Goal: Task Accomplishment & Management: Use online tool/utility

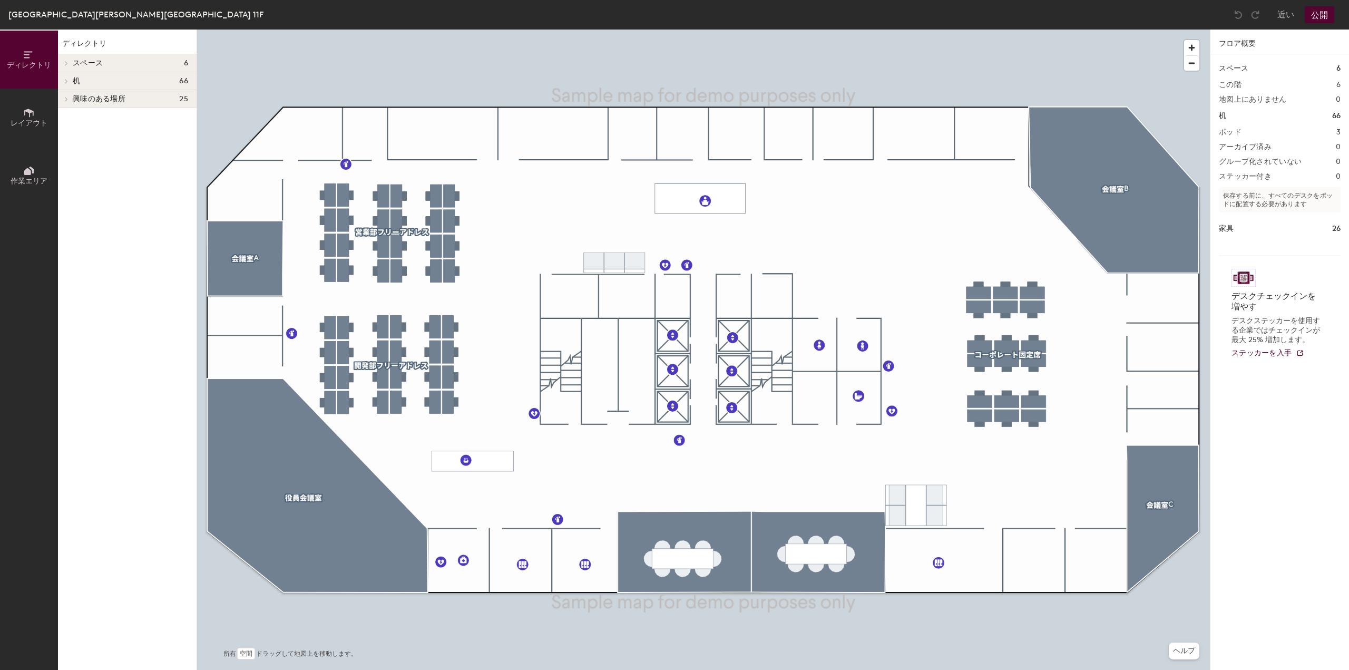
click at [25, 118] on icon at bounding box center [29, 113] width 12 height 12
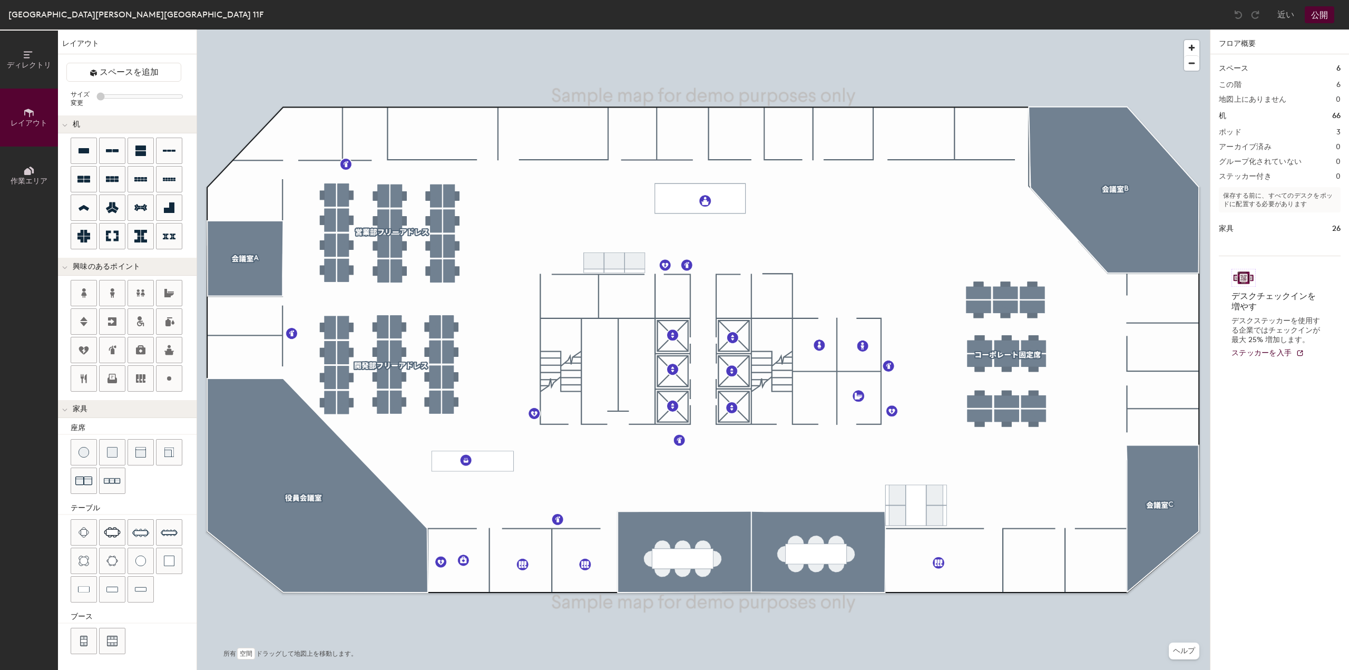
click at [28, 169] on icon at bounding box center [27, 171] width 7 height 7
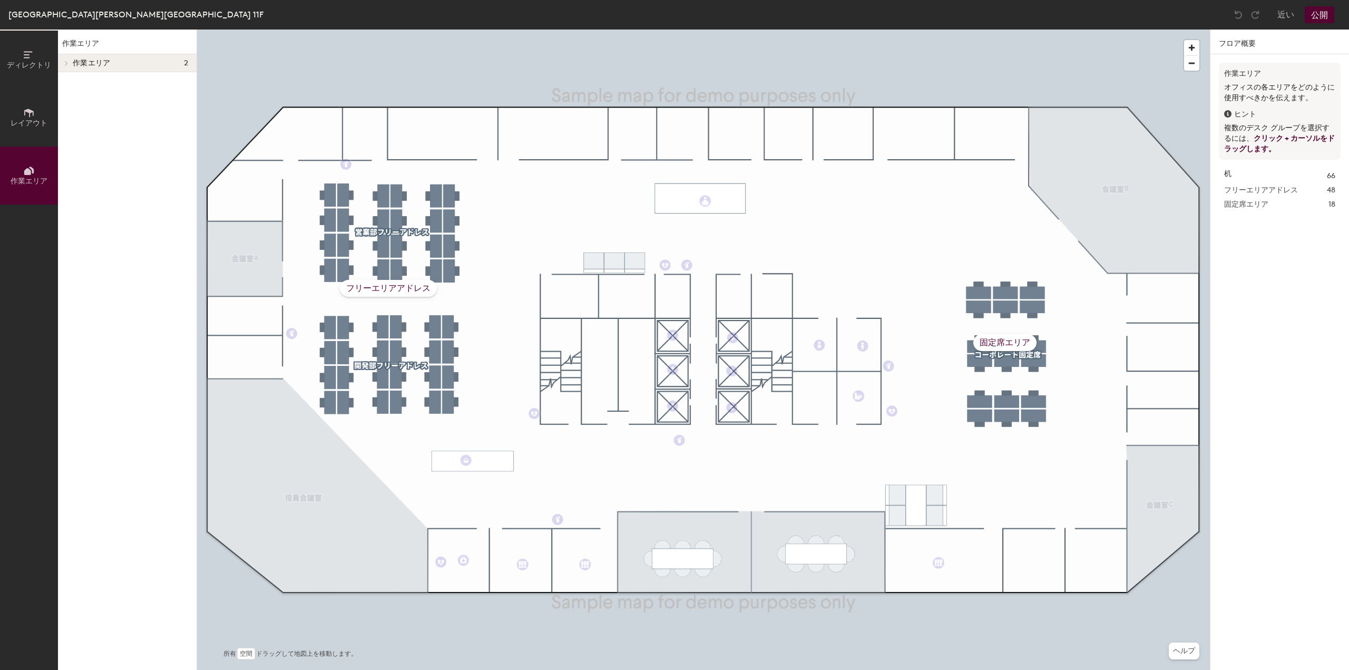
click at [62, 61] on span at bounding box center [65, 63] width 9 height 5
click at [79, 95] on font "固定席エリア" at bounding box center [95, 99] width 44 height 9
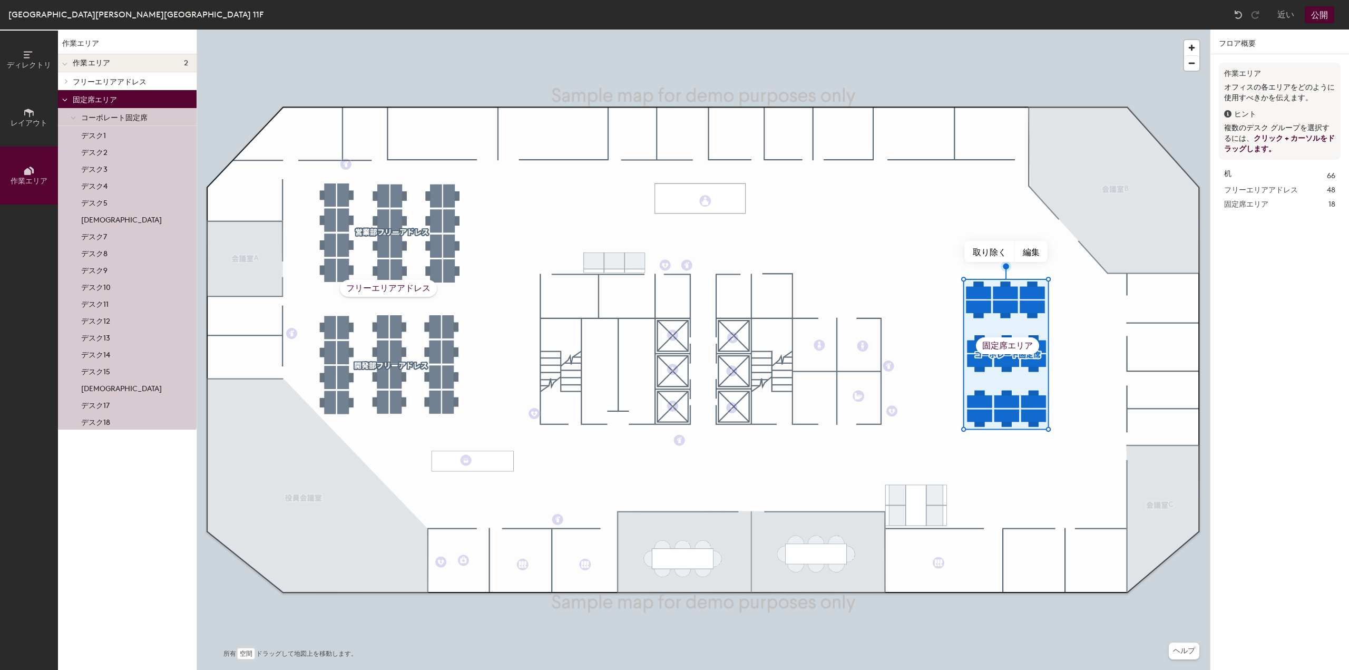
click at [73, 87] on p "フリーエリアアドレス" at bounding box center [130, 81] width 115 height 14
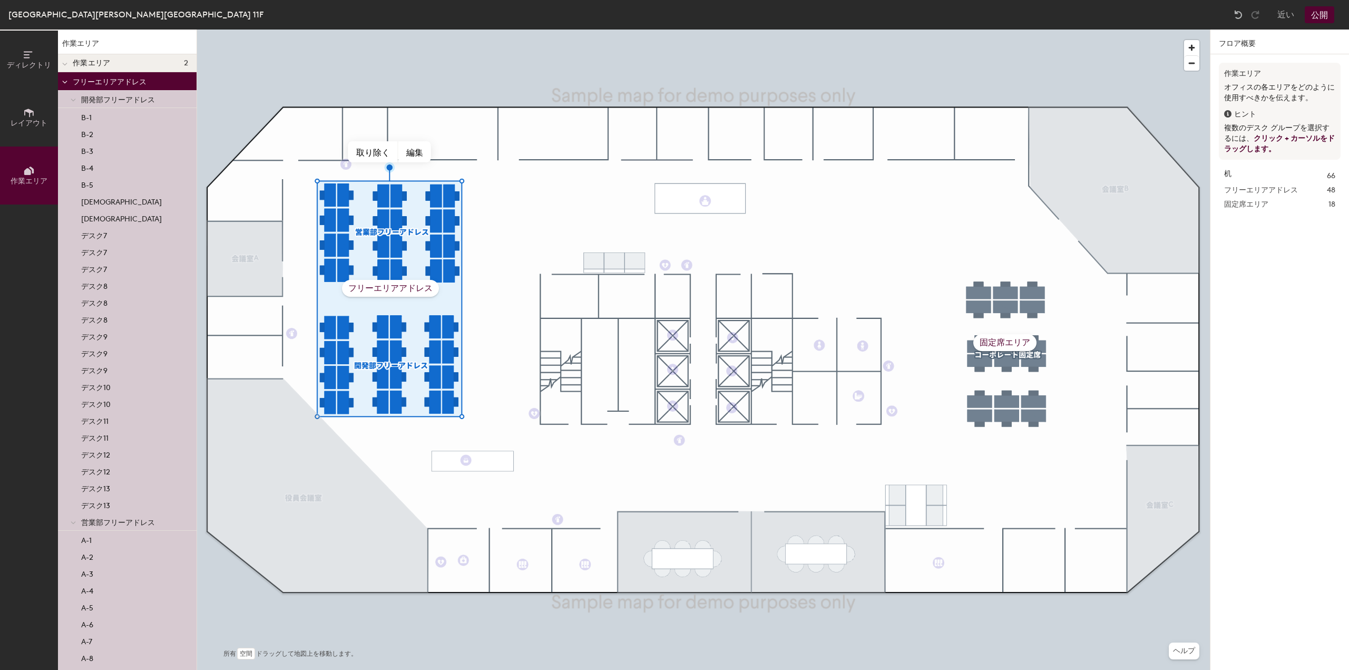
click at [23, 106] on button "レイアウト" at bounding box center [29, 118] width 58 height 58
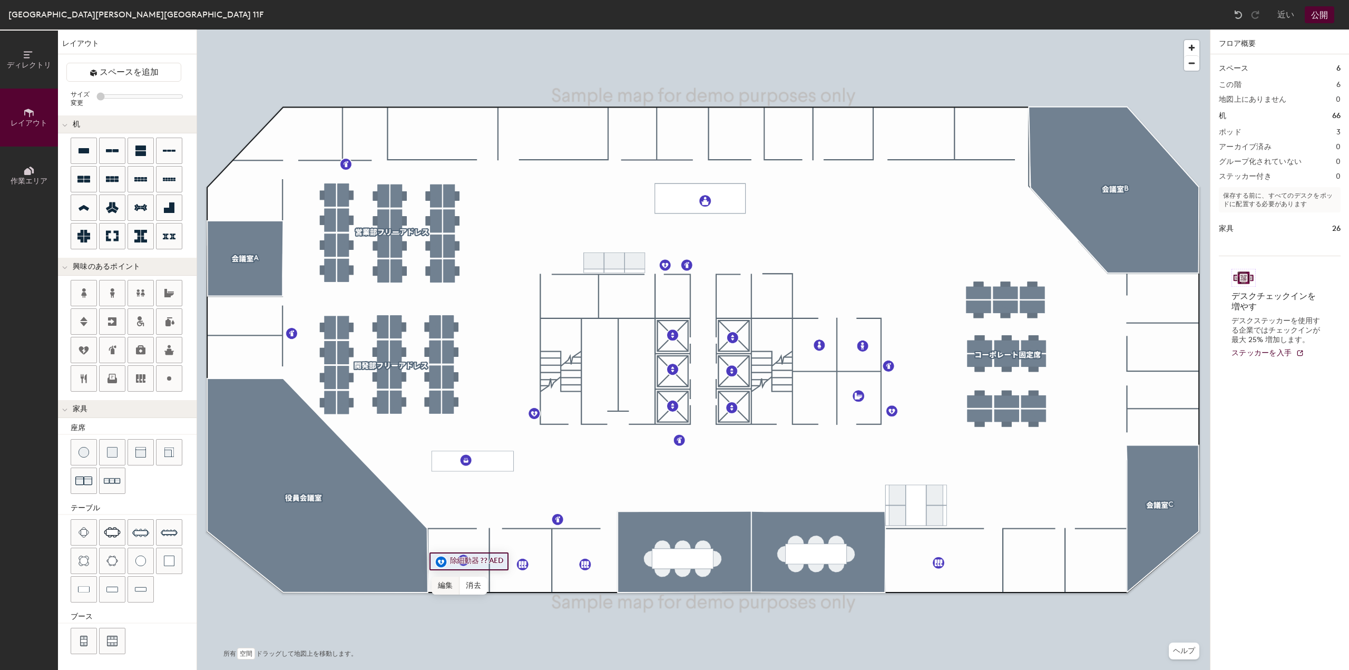
click at [447, 583] on font "編集" at bounding box center [445, 585] width 15 height 9
type input "20"
click at [21, 167] on button "作業エリア" at bounding box center [29, 175] width 58 height 58
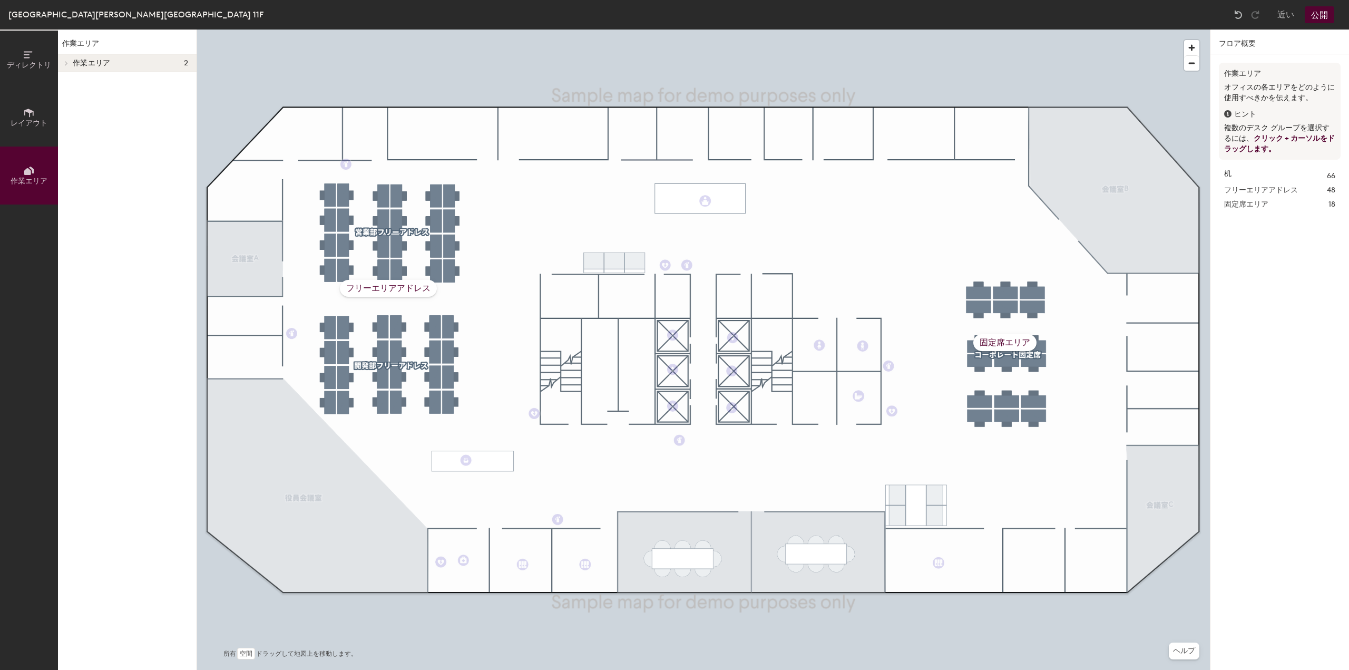
click at [27, 55] on icon at bounding box center [29, 55] width 12 height 12
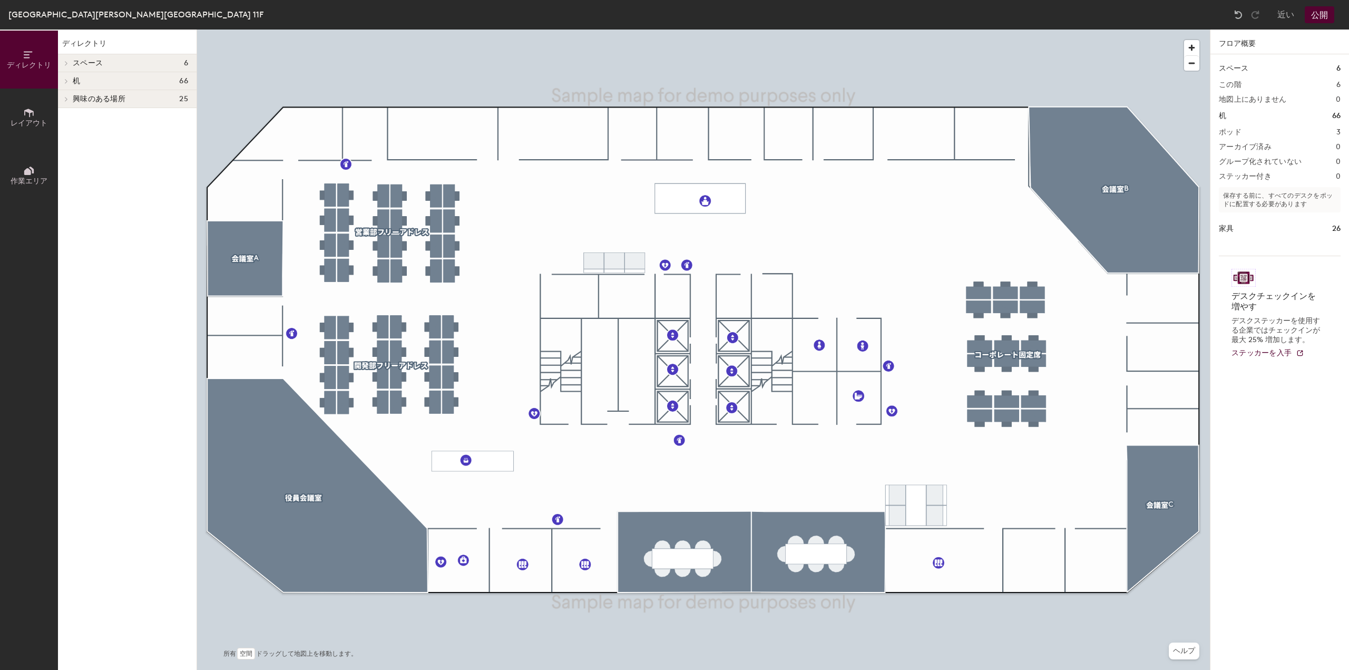
click at [71, 97] on div at bounding box center [66, 98] width 12 height 5
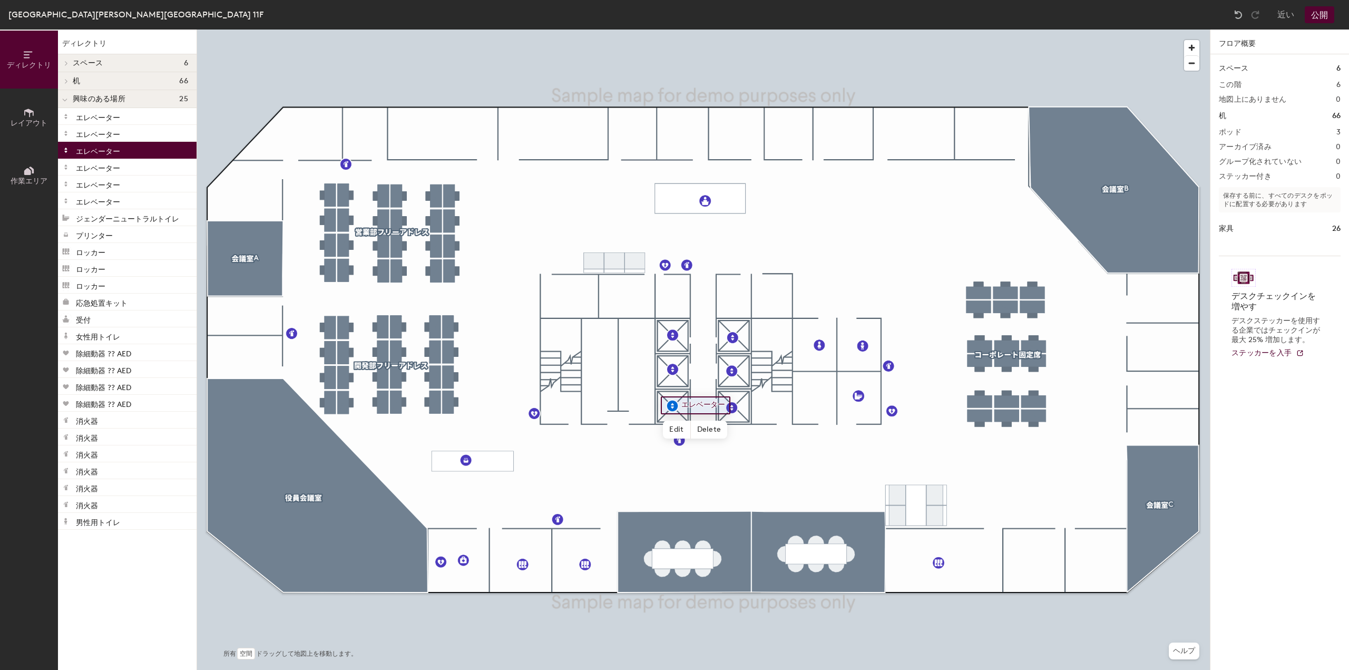
click at [83, 157] on div "エレベーター" at bounding box center [127, 150] width 139 height 17
drag, startPoint x: 83, startPoint y: 157, endPoint x: 98, endPoint y: 149, distance: 16.7
click at [98, 149] on font "エレベーター" at bounding box center [98, 151] width 44 height 9
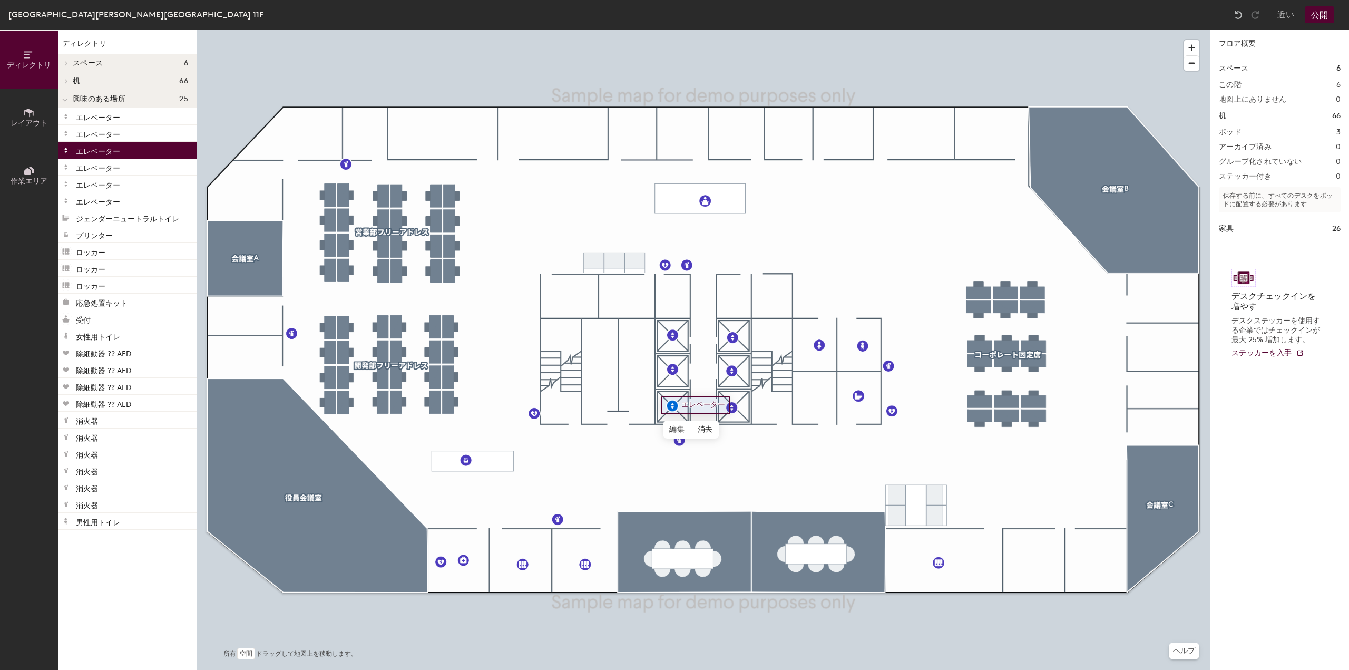
click at [141, 150] on div "エレベーター" at bounding box center [127, 150] width 139 height 17
click at [95, 256] on font "ロッカー" at bounding box center [91, 252] width 30 height 9
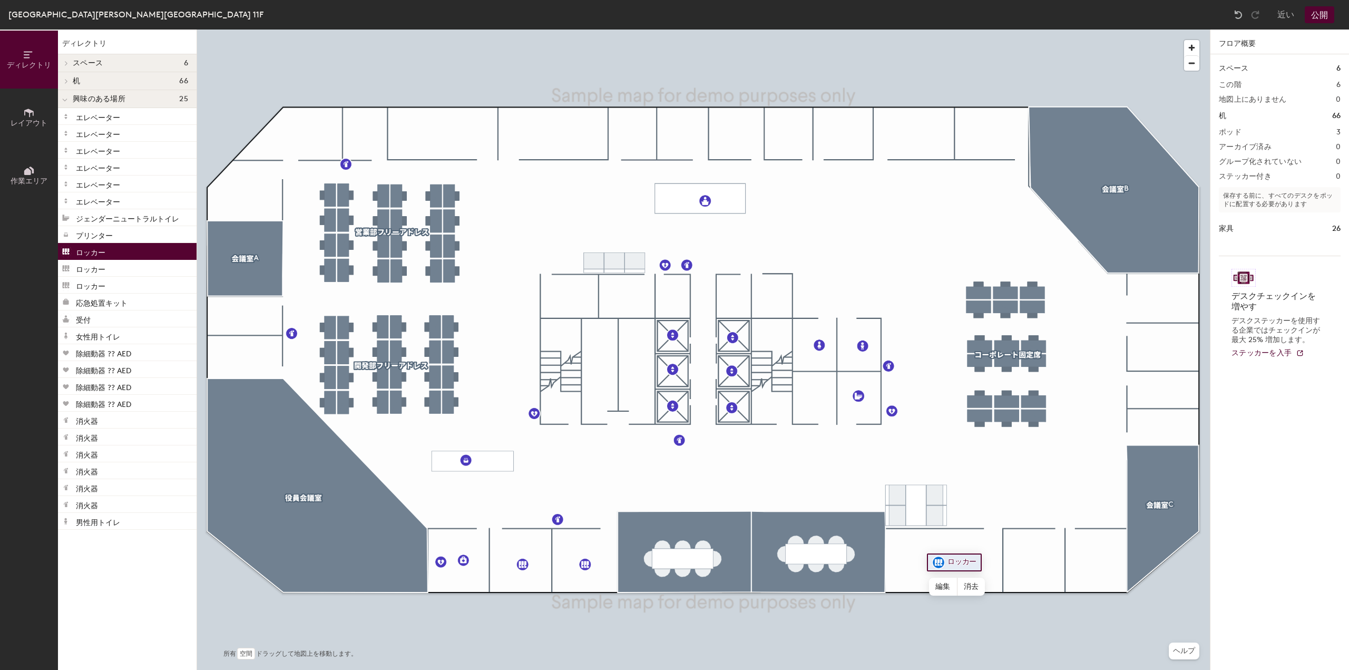
click at [95, 256] on font "ロッカー" at bounding box center [91, 252] width 30 height 9
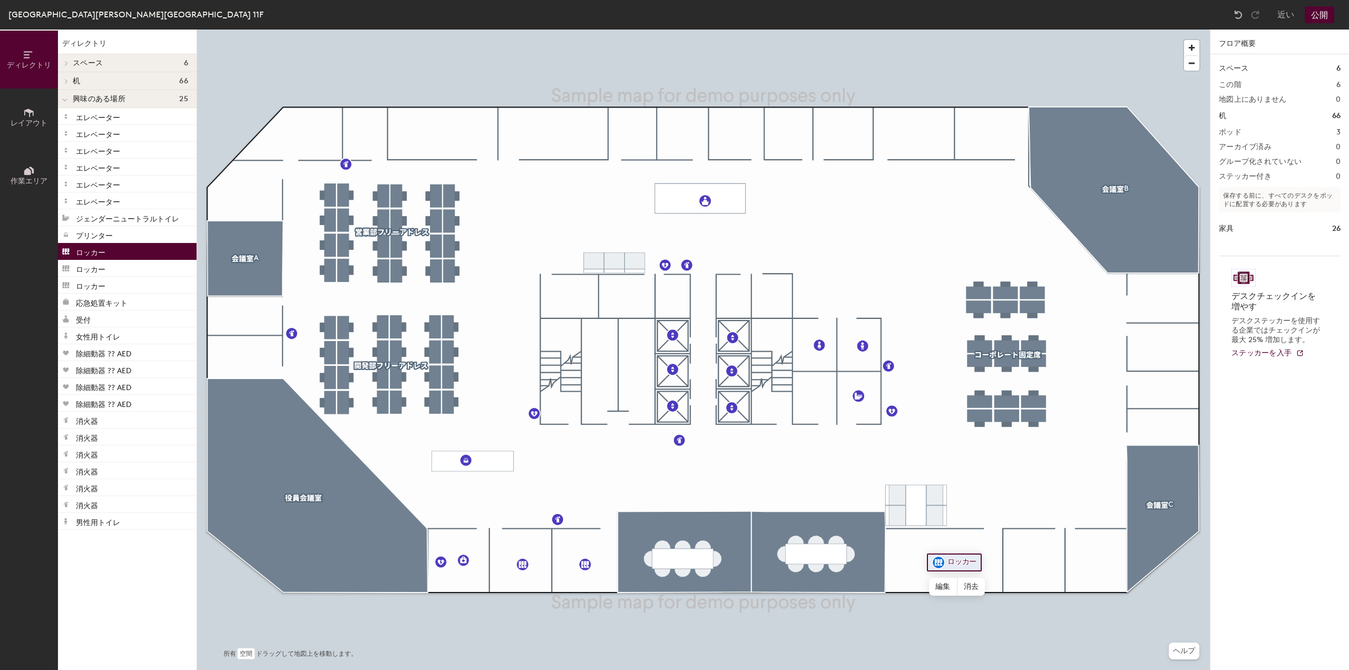
click at [95, 256] on font "ロッカー" at bounding box center [91, 252] width 30 height 9
click at [30, 124] on font "レイアウト" at bounding box center [29, 123] width 37 height 9
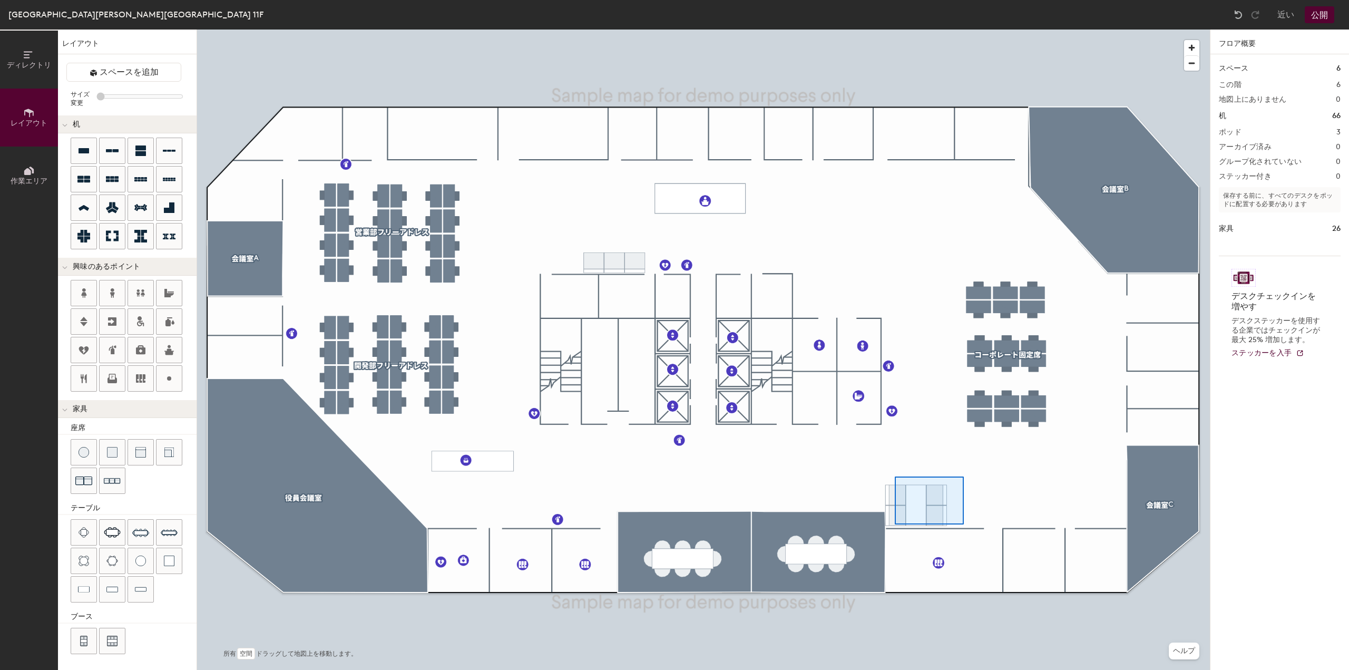
type input "100"
click at [1231, 234] on h1 "家具" at bounding box center [1226, 229] width 15 height 12
click at [1229, 227] on font "家具" at bounding box center [1226, 228] width 15 height 9
click at [27, 76] on button "ディレクトリ" at bounding box center [29, 60] width 58 height 58
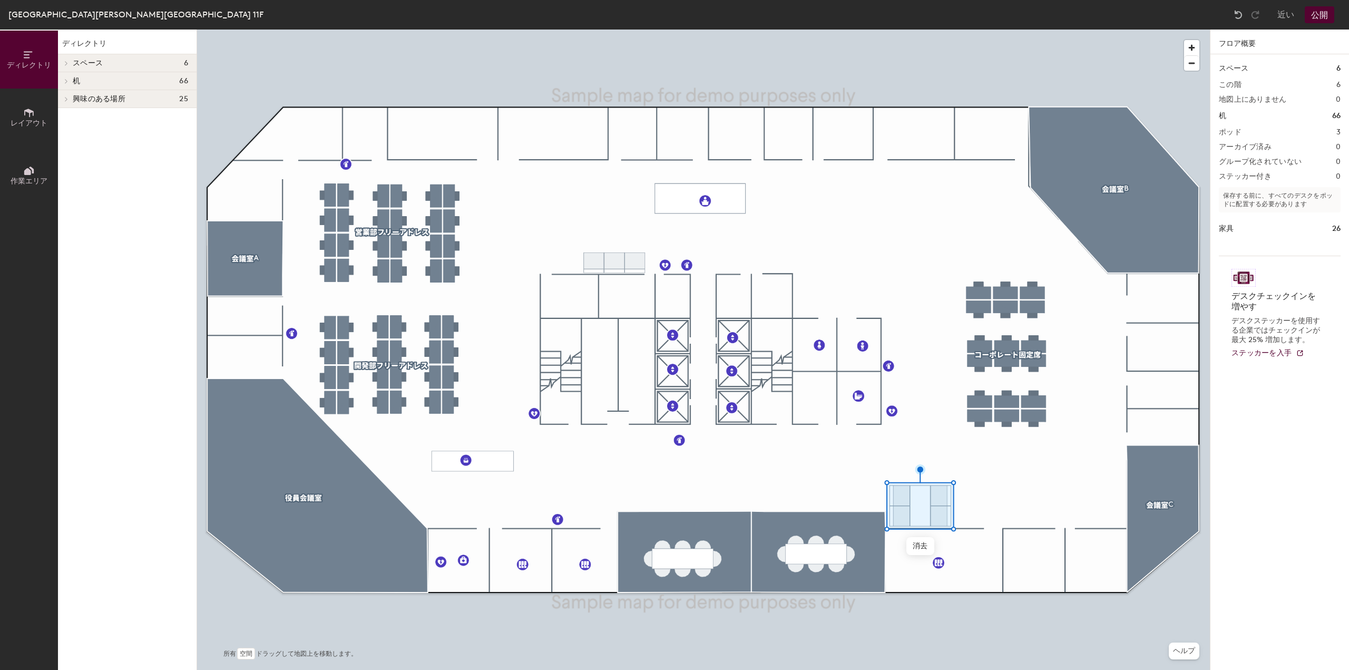
click at [72, 80] on div "机 66" at bounding box center [127, 81] width 139 height 18
click at [73, 56] on div "スペース 6" at bounding box center [127, 63] width 139 height 18
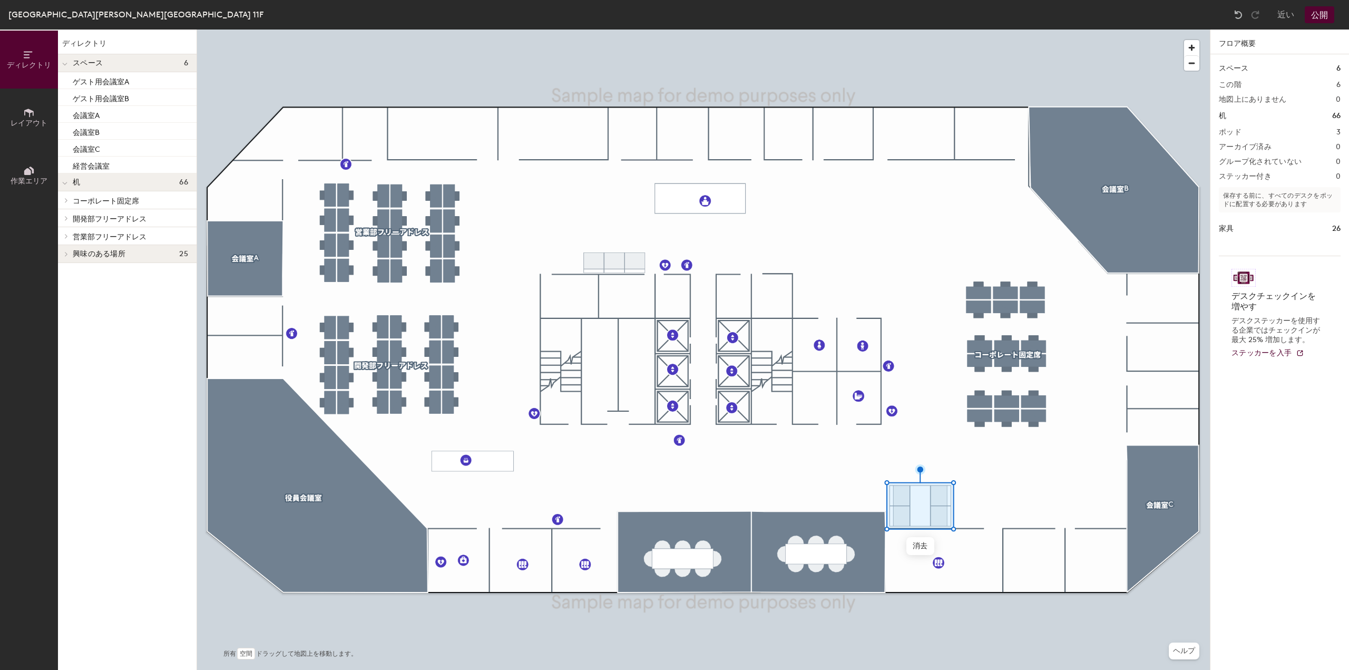
click at [89, 254] on font "興味のある場所" at bounding box center [99, 253] width 53 height 9
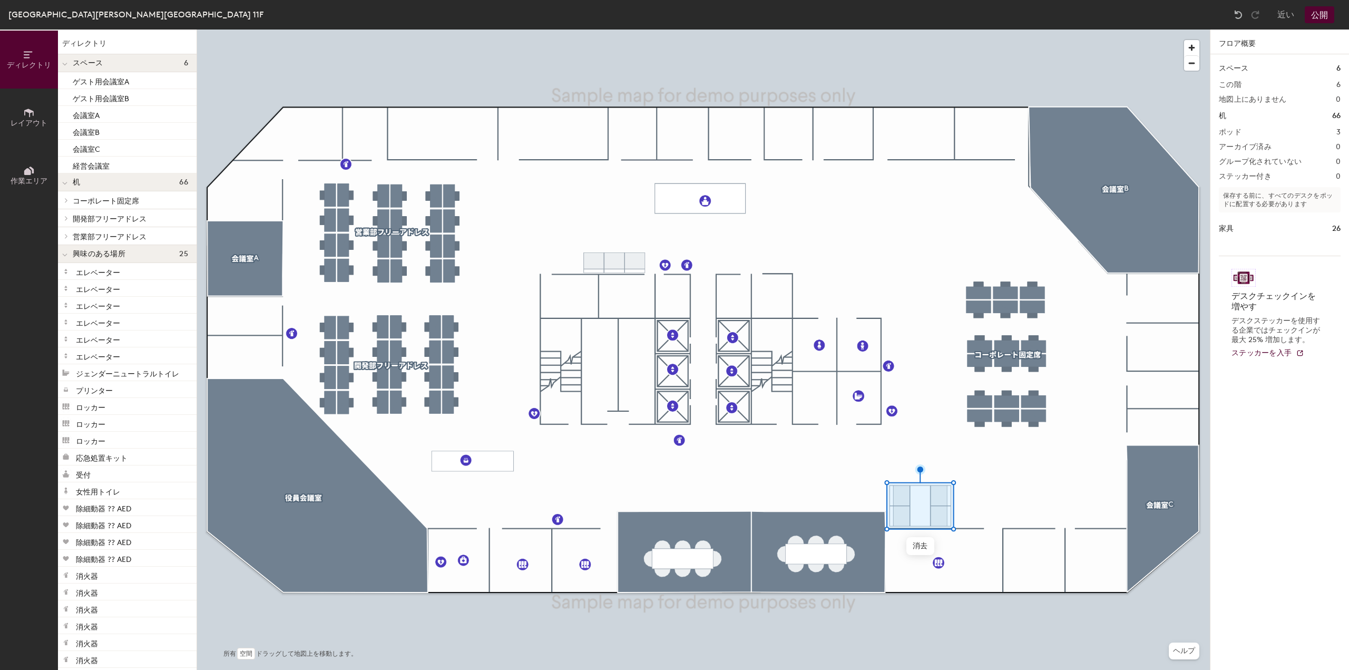
click at [1249, 231] on div "家具 26" at bounding box center [1280, 229] width 122 height 12
click at [1240, 232] on div "家具 26" at bounding box center [1280, 229] width 122 height 12
click at [40, 68] on font "ディレクトリ" at bounding box center [29, 65] width 44 height 9
click at [1292, 111] on div "机 66" at bounding box center [1280, 116] width 122 height 12
click at [1246, 112] on div "机 66" at bounding box center [1280, 116] width 122 height 12
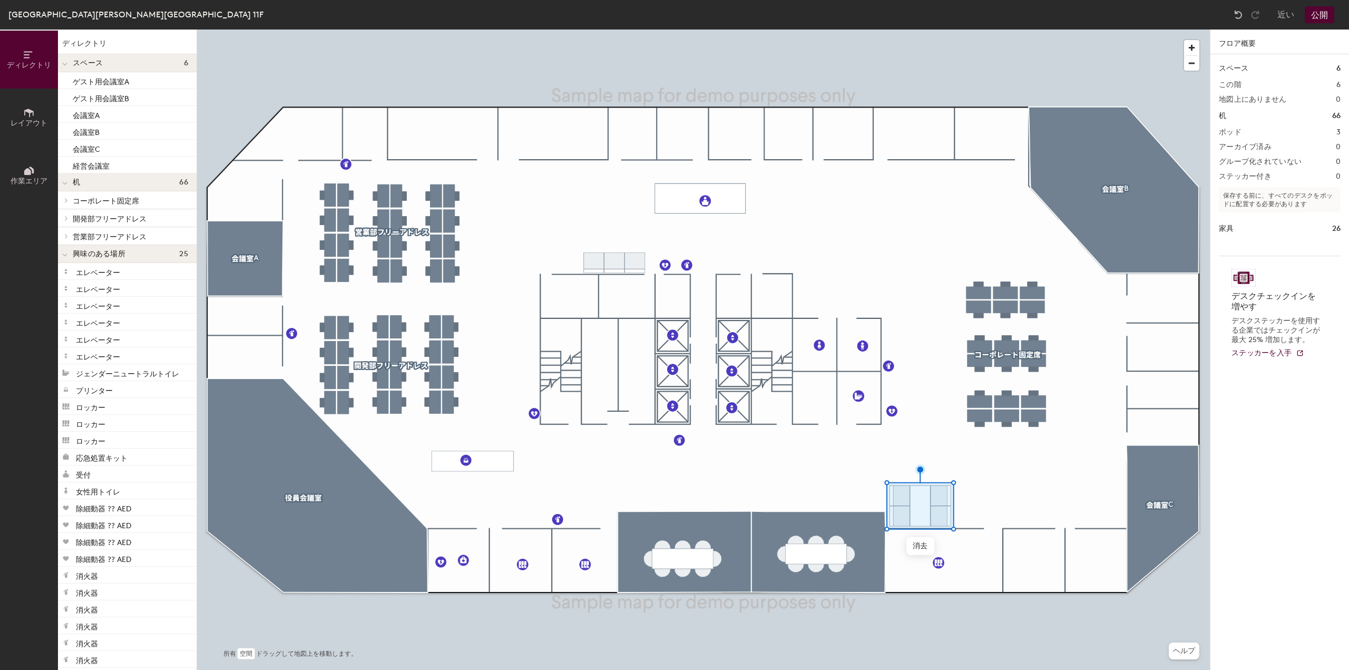
click at [1264, 126] on div "スペース 6 この階 6 地図上にありません 0 机 66 ポッド 3 アーカイブ済み 0 グループ化されていない 0 ステッカー付き 0 保存する前に、すべ…" at bounding box center [1279, 374] width 139 height 640
click at [1266, 133] on div "ポッド 3" at bounding box center [1280, 132] width 122 height 8
drag, startPoint x: 1280, startPoint y: 163, endPoint x: 1282, endPoint y: 181, distance: 18.0
click at [1279, 168] on div "スペース 6 この階 6 地図上にありません 0 机 66 ポッド 3 アーカイブ済み 0 グループ化されていない 0 ステッカー付き 0 保存する前に、すべ…" at bounding box center [1279, 374] width 139 height 640
click at [1273, 204] on font "保存する前に、すべてのデスクをポッドに配置する必要があります" at bounding box center [1278, 200] width 110 height 16
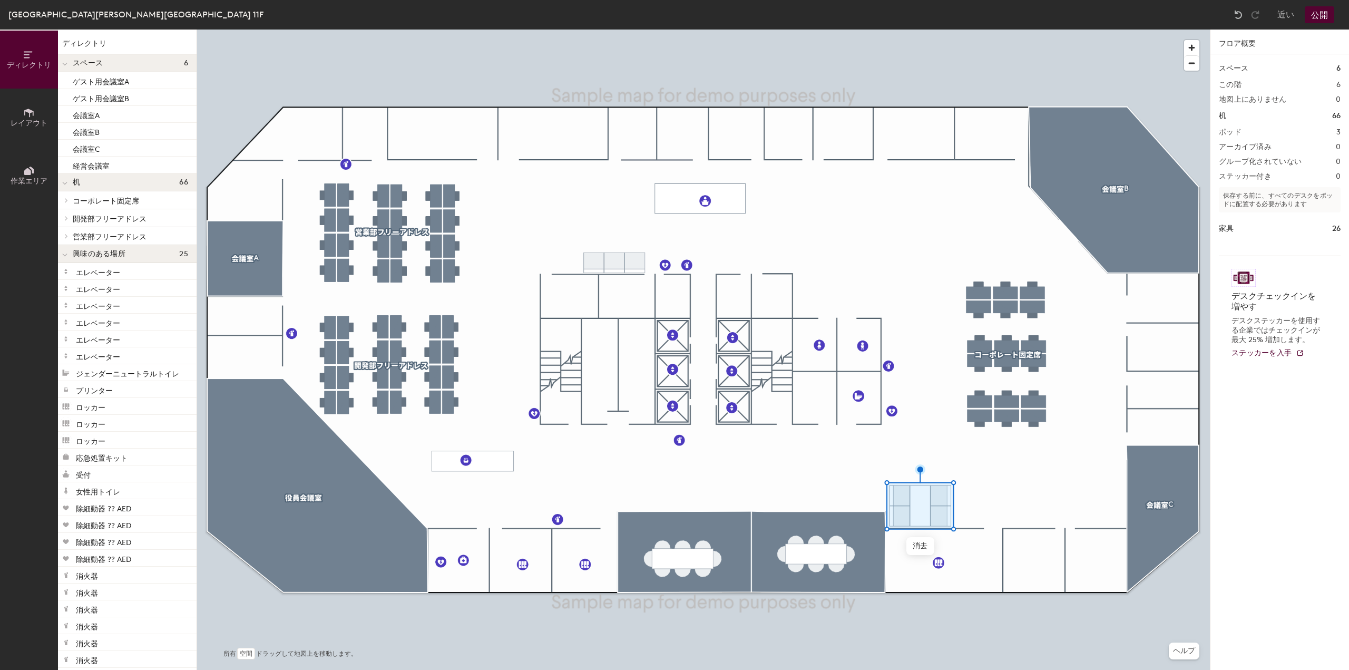
click at [1235, 233] on div "家具 26" at bounding box center [1280, 229] width 122 height 12
click at [1230, 233] on h1 "家具" at bounding box center [1226, 229] width 15 height 12
click at [14, 62] on font "ディレクトリ" at bounding box center [29, 65] width 44 height 9
click at [19, 118] on button "レイアウト" at bounding box center [29, 118] width 58 height 58
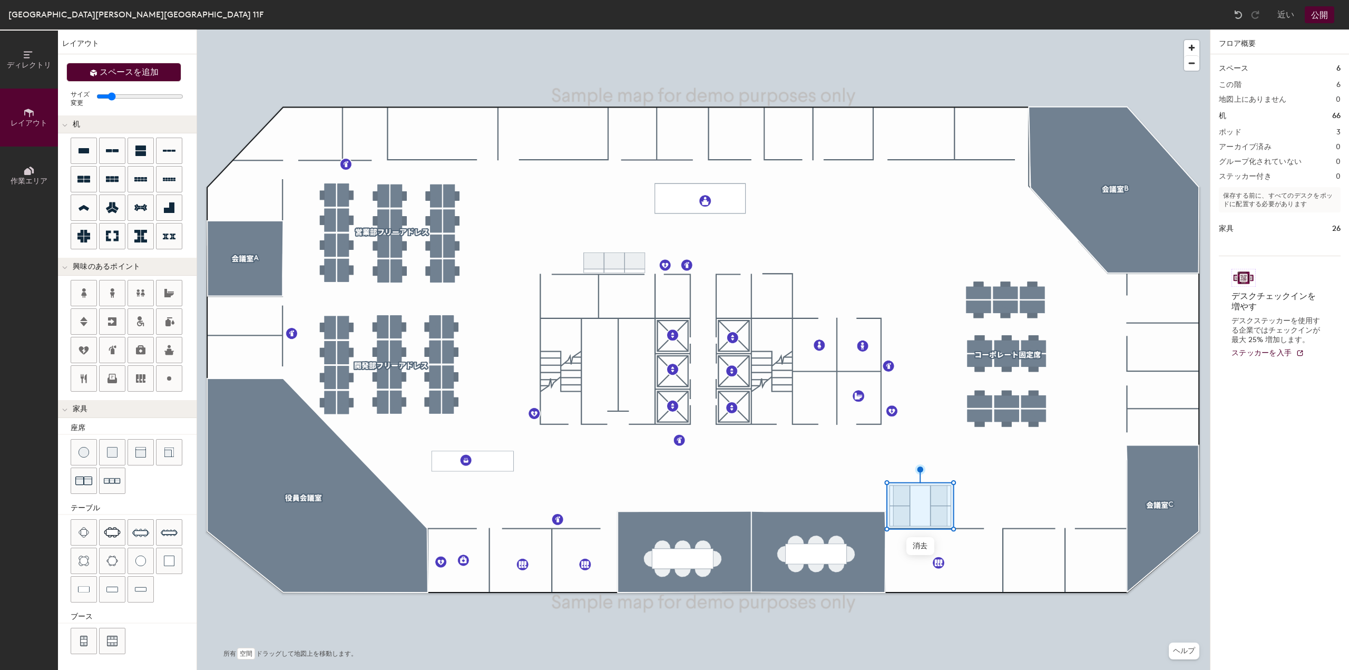
click at [121, 69] on font "スペースを追加" at bounding box center [129, 72] width 59 height 10
type input "20"
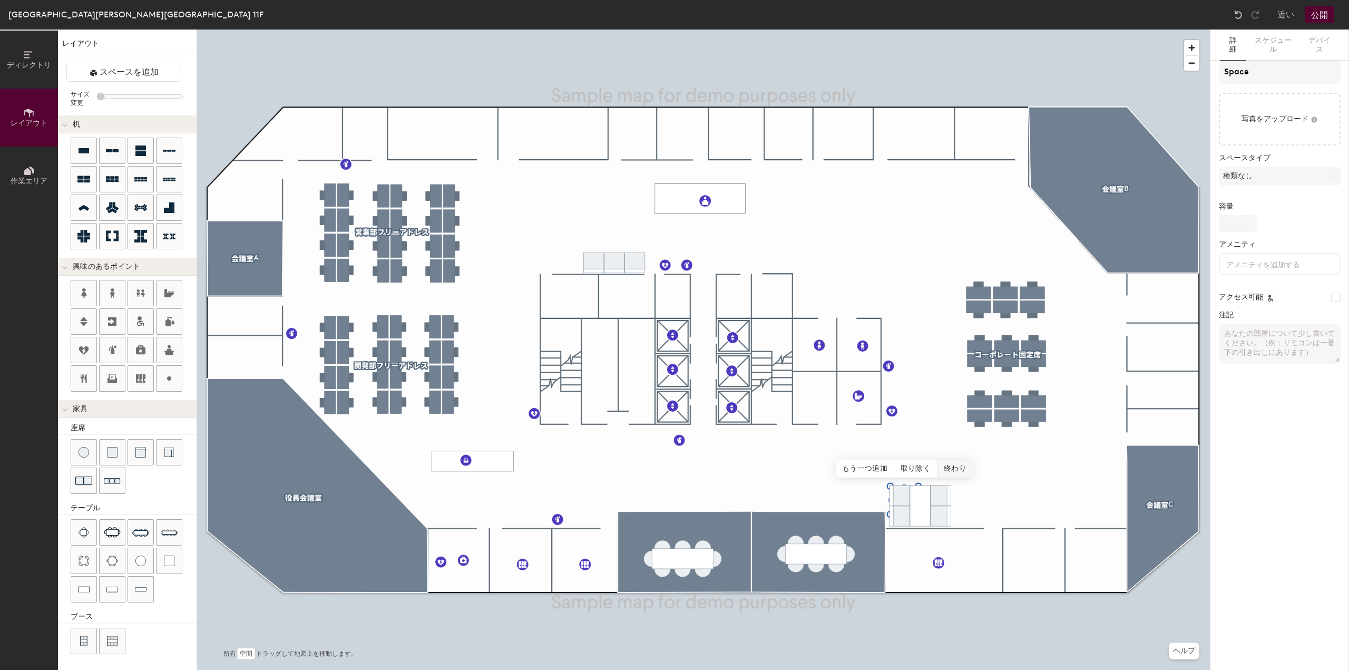
click at [955, 473] on font "終わり" at bounding box center [955, 468] width 23 height 9
click at [903, 457] on font "図形を編集" at bounding box center [895, 455] width 37 height 9
type input "20"
click at [1284, 176] on button "種類なし" at bounding box center [1280, 176] width 122 height 19
click at [1263, 82] on input "Space" at bounding box center [1280, 71] width 122 height 25
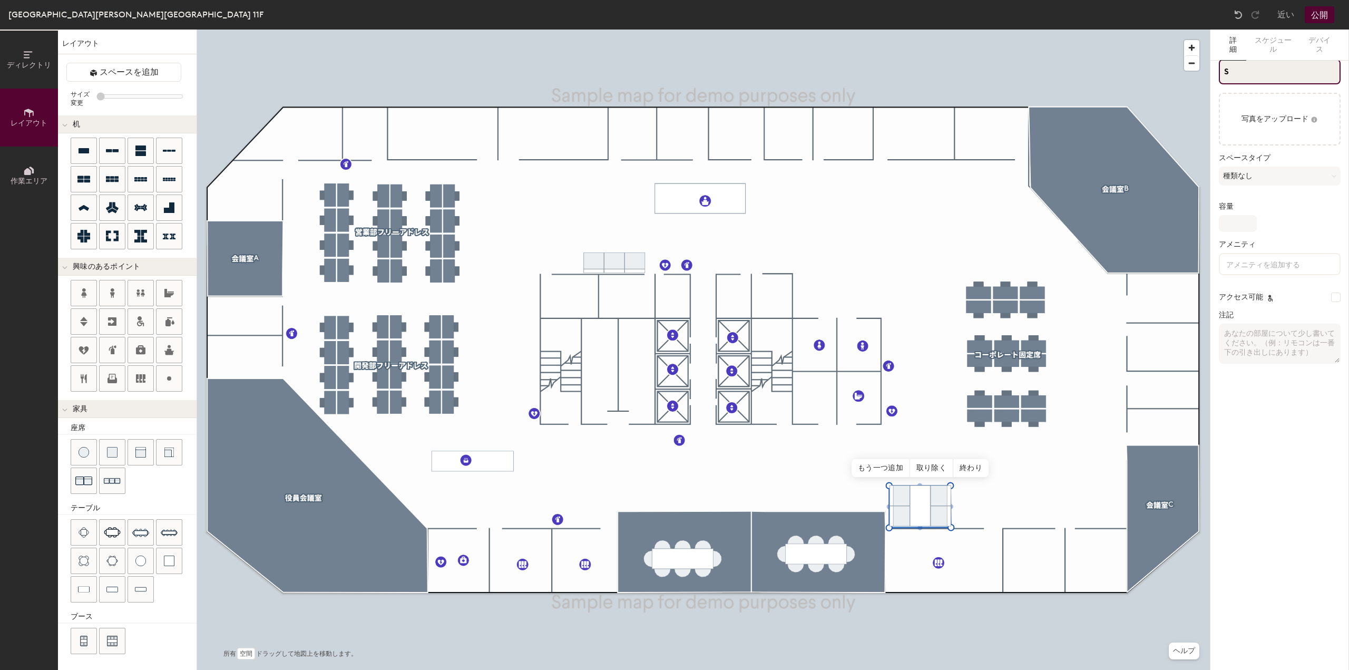
type input "S"
type input "20"
type input "SB"
type input "20"
type input "SBoo"
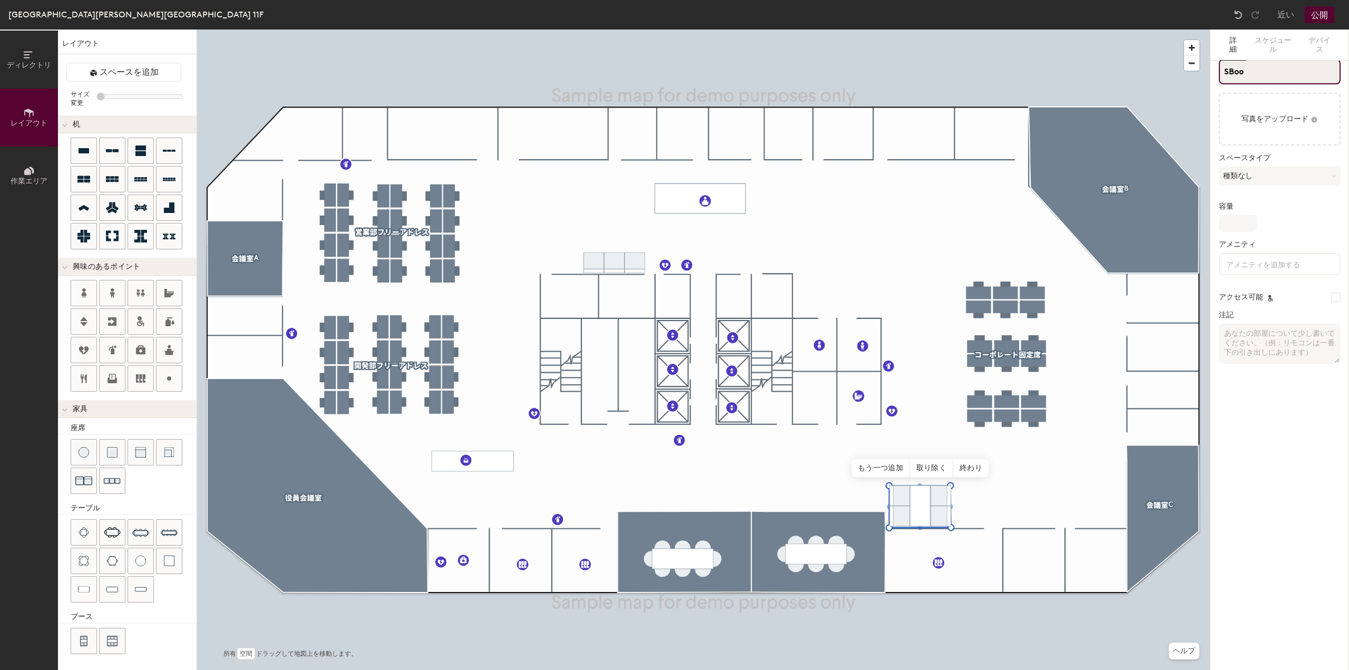
type input "20"
type input "SBoot"
type input "20"
type input "SBooth"
type input "20"
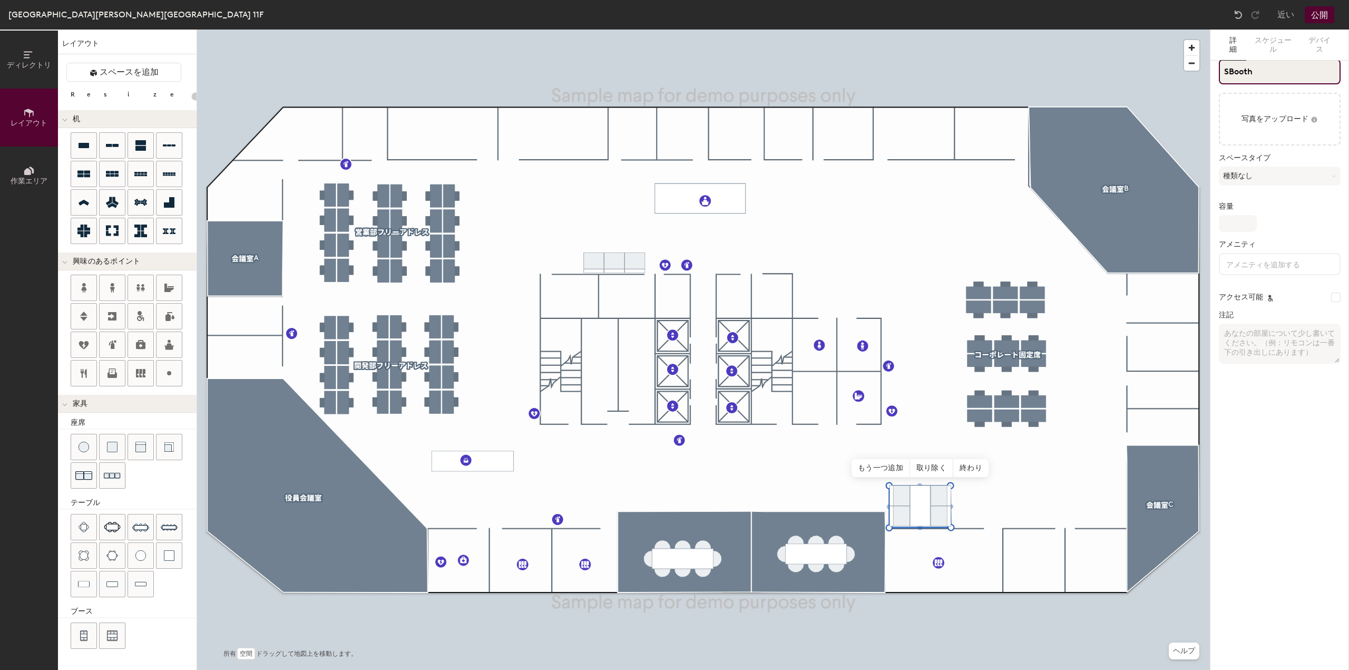
type input "SBooth1"
type input "20"
type input "Booth1"
type input "20"
type input "Booth1"
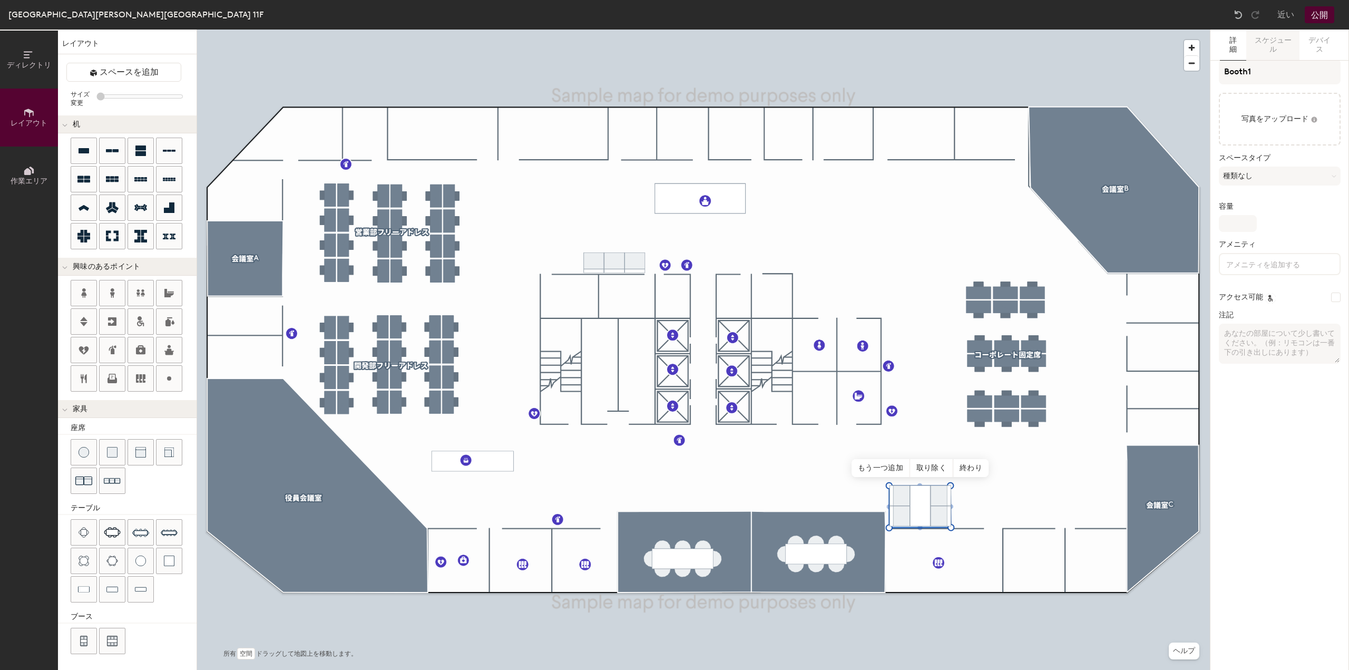
click at [1277, 36] on font "スケジュール" at bounding box center [1273, 45] width 37 height 18
click at [1239, 44] on button "詳細" at bounding box center [1233, 45] width 26 height 31
click at [1244, 175] on font "種類なし" at bounding box center [1238, 175] width 30 height 9
click at [1240, 266] on font "コールルーム" at bounding box center [1248, 265] width 44 height 9
click at [1250, 173] on font "種類なし" at bounding box center [1238, 175] width 30 height 9
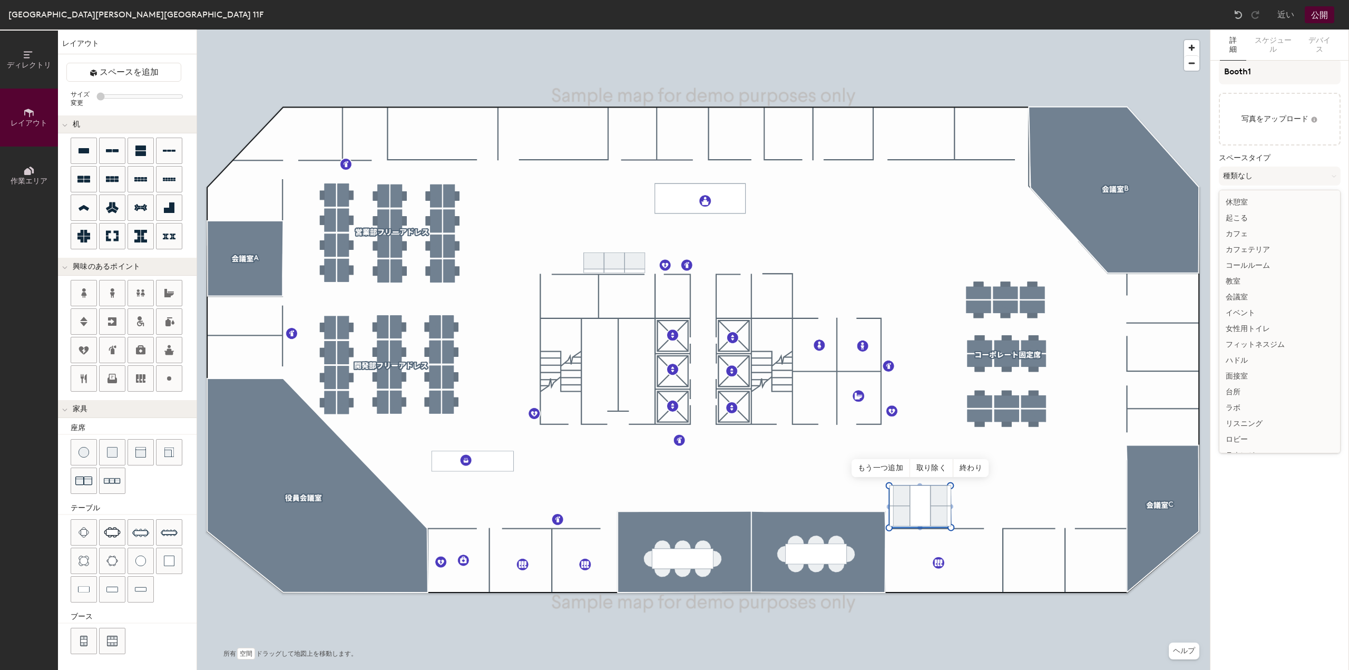
click at [1243, 265] on font "コールルーム" at bounding box center [1248, 265] width 44 height 9
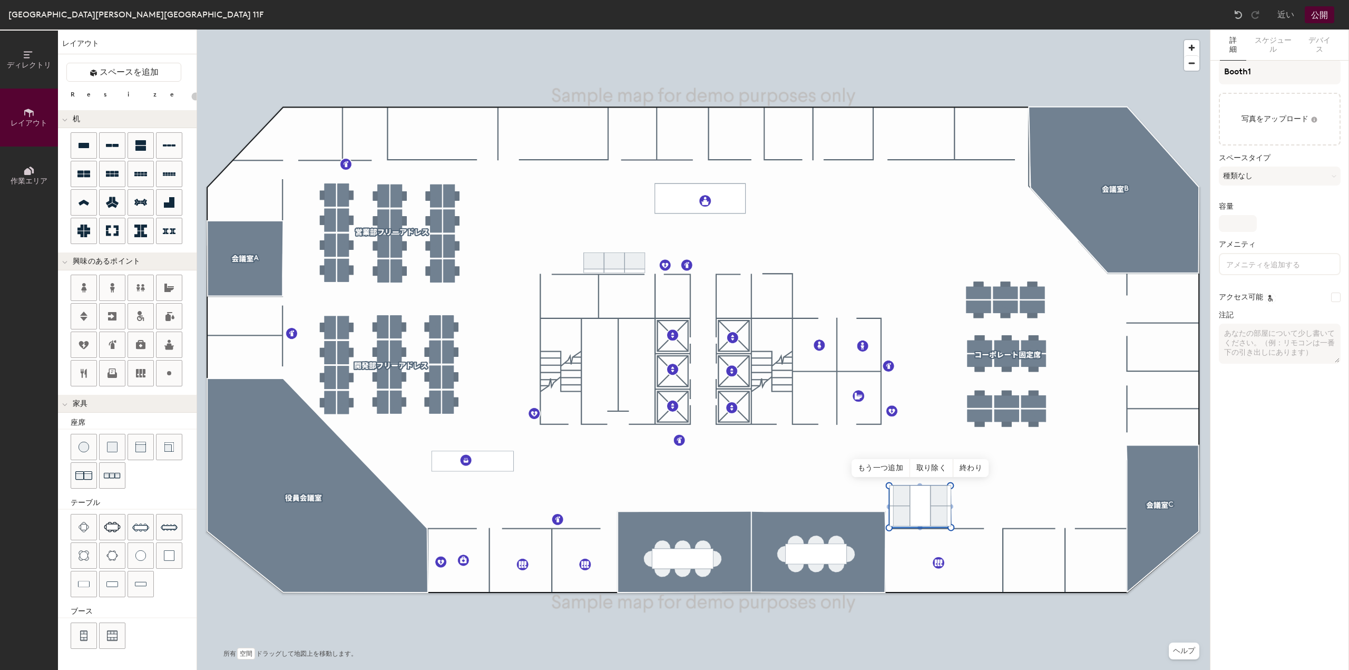
click at [1246, 202] on div "Booth1 写真をアップロード スペースタイプ 種類なし 容量 アメニティ アクセス可能 注記" at bounding box center [1280, 215] width 122 height 313
type input "20"
click at [1237, 227] on input "容量" at bounding box center [1238, 223] width 38 height 17
click at [1288, 185] on div "スペースタイプ 種類なし" at bounding box center [1280, 174] width 122 height 40
click at [1337, 298] on input "アクセス可能" at bounding box center [1335, 296] width 9 height 9
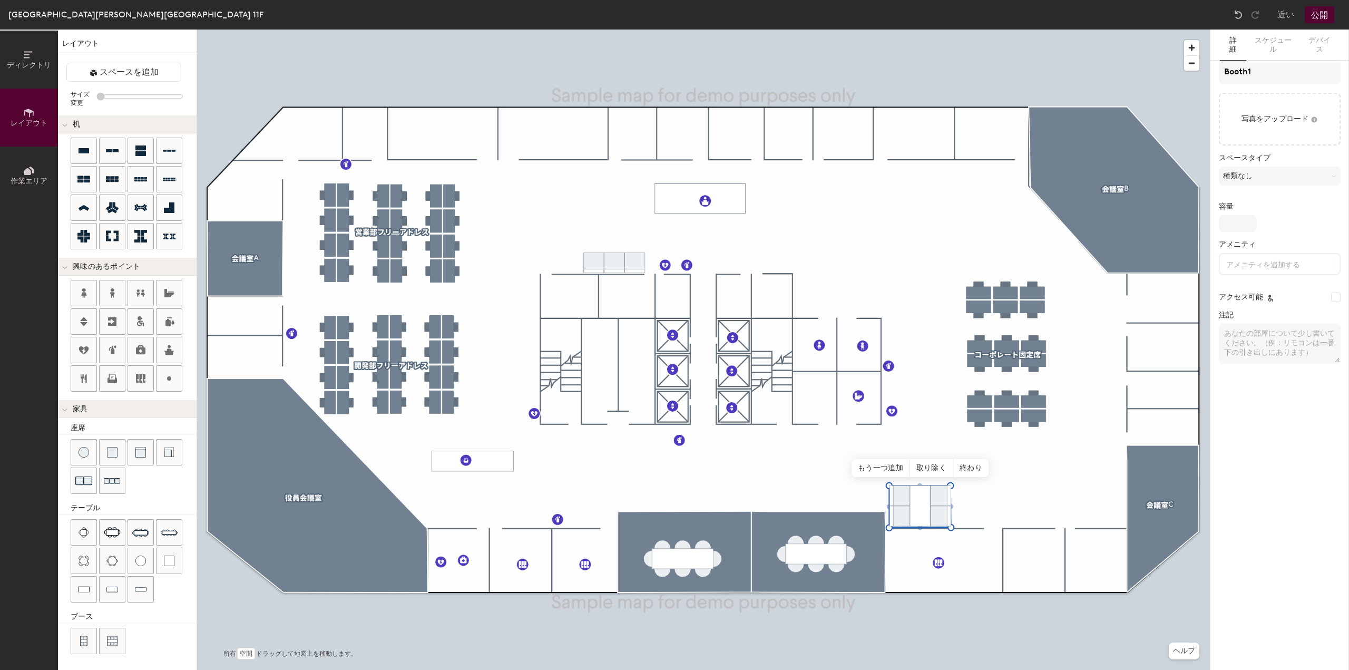
checkbox input "false"
type input "20"
checkbox input "true"
click at [1258, 265] on input at bounding box center [1271, 263] width 95 height 13
click at [1252, 308] on font "コンピューター" at bounding box center [1253, 304] width 52 height 9
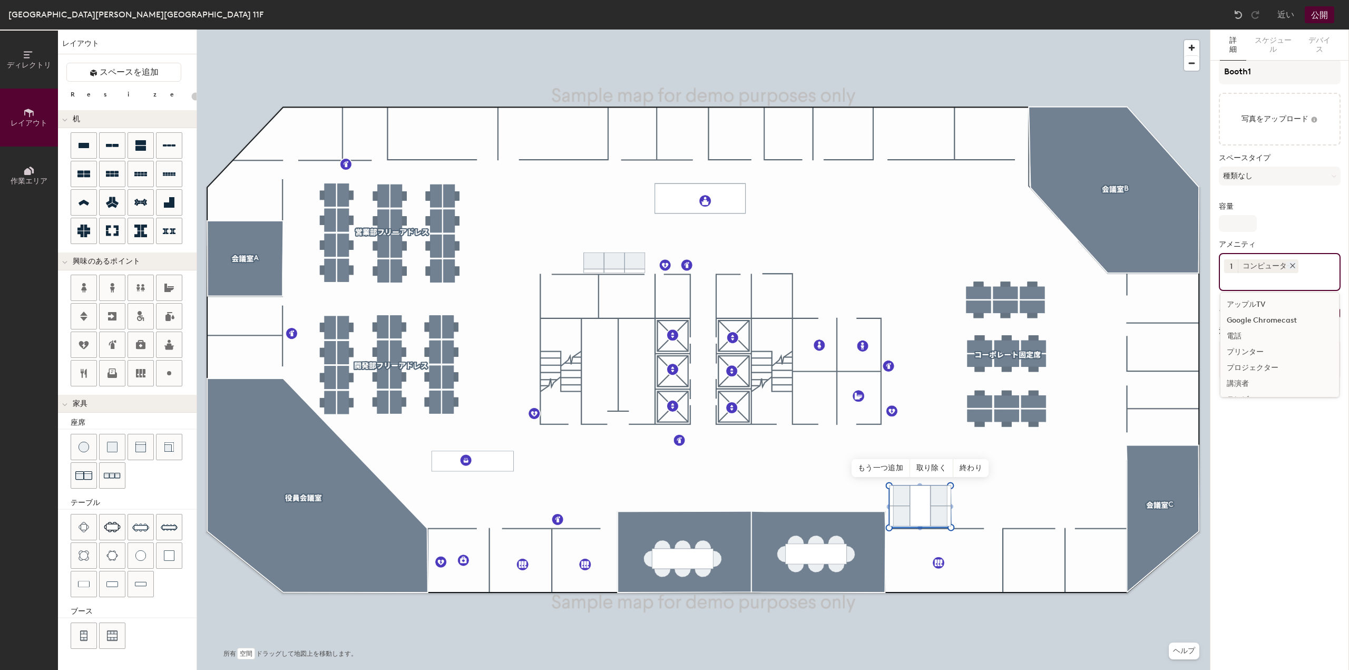
click at [1259, 261] on div "コンピューター" at bounding box center [1268, 266] width 61 height 14
click at [1292, 265] on icon at bounding box center [1292, 265] width 7 height 7
click at [1285, 268] on input at bounding box center [1271, 263] width 95 height 13
click at [1243, 336] on font "テレビ" at bounding box center [1238, 337] width 22 height 9
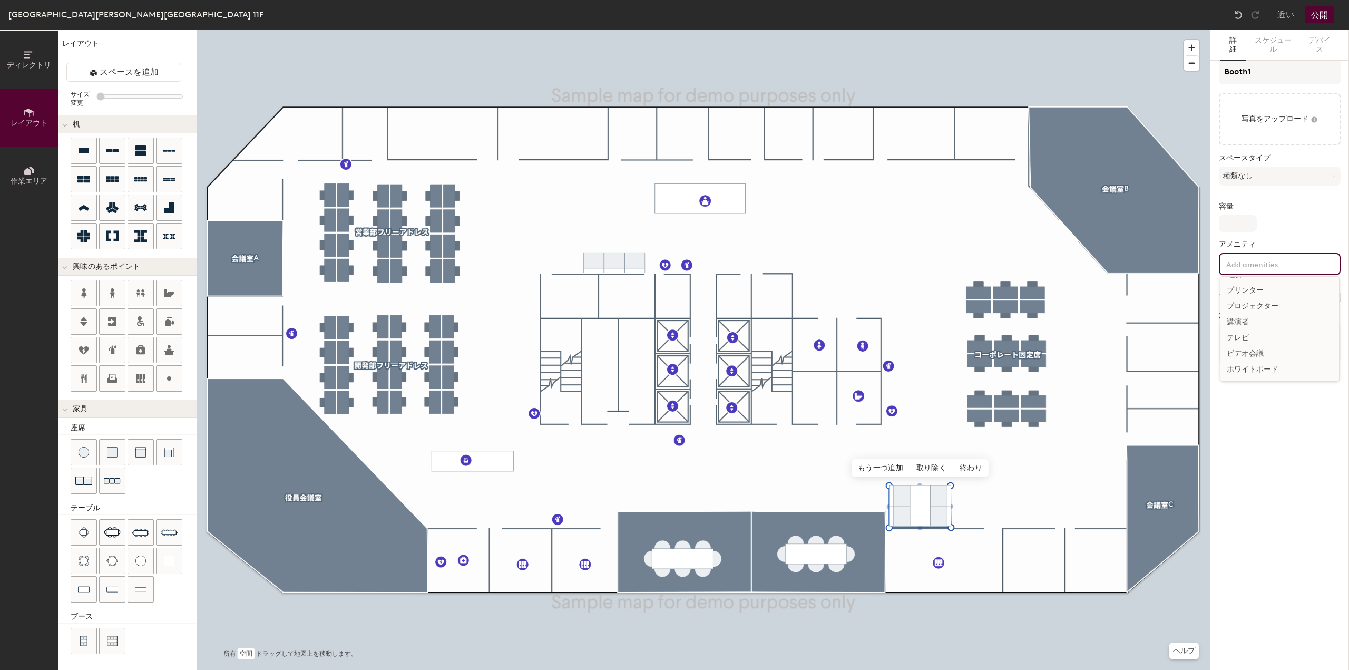
scroll to position [46, 0]
click at [1255, 365] on font "ビデオ会議" at bounding box center [1245, 369] width 37 height 9
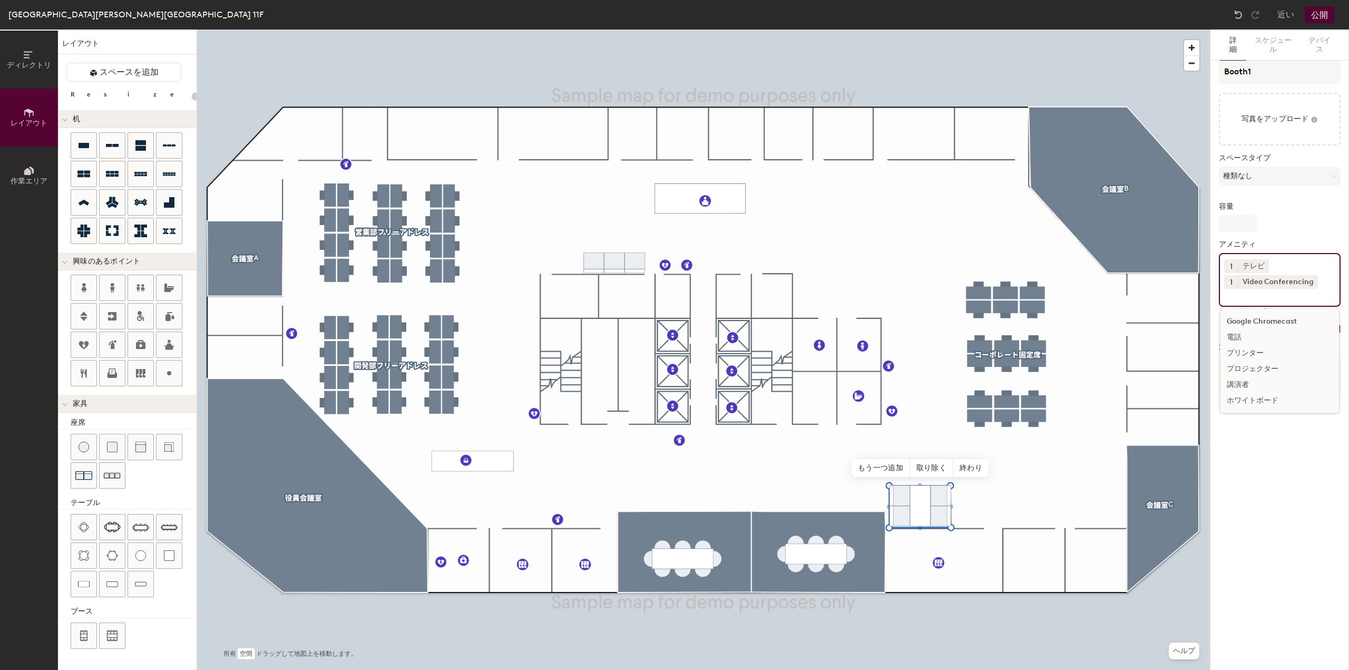
scroll to position [30, 0]
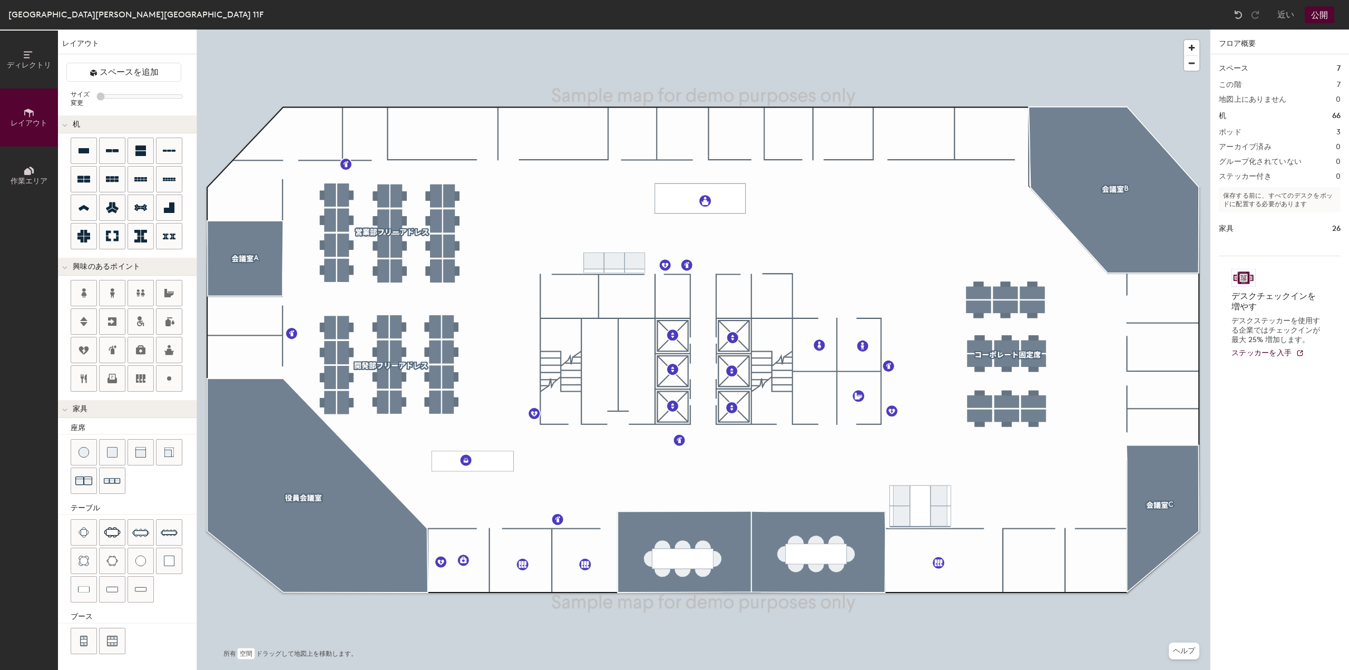
click at [1239, 71] on font "スペース" at bounding box center [1234, 68] width 30 height 9
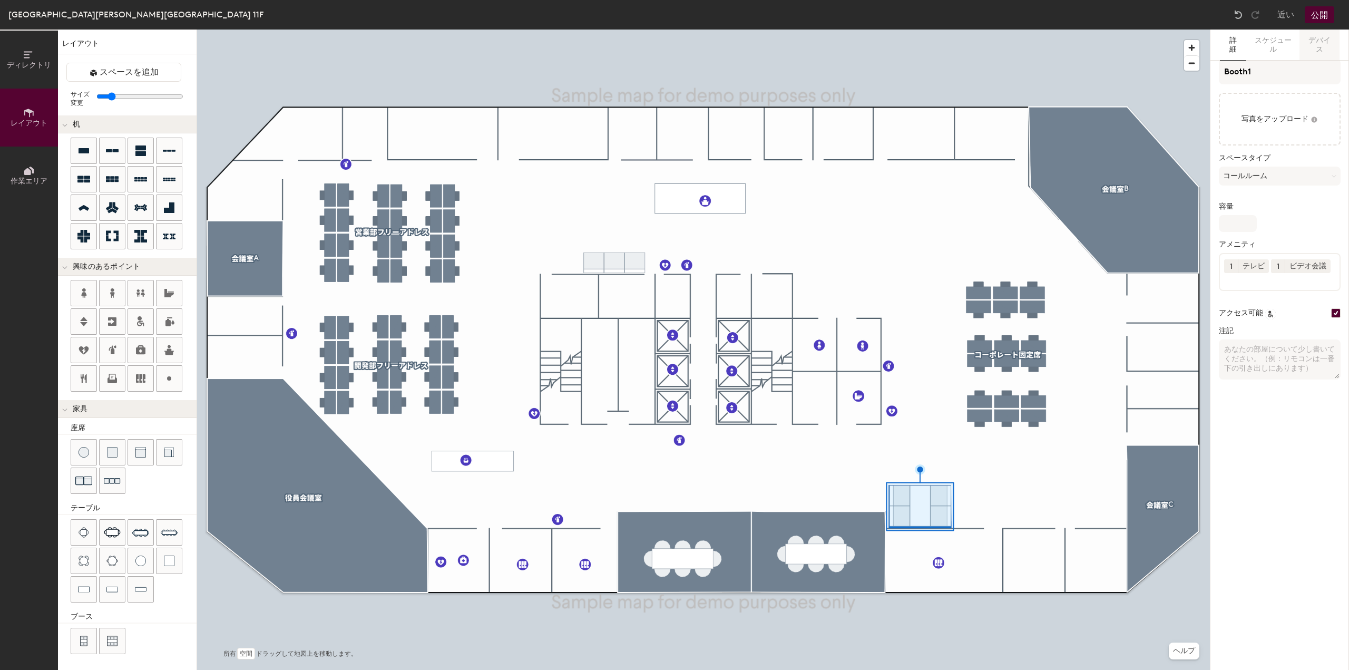
click at [1321, 46] on font "デバイス" at bounding box center [1319, 45] width 22 height 18
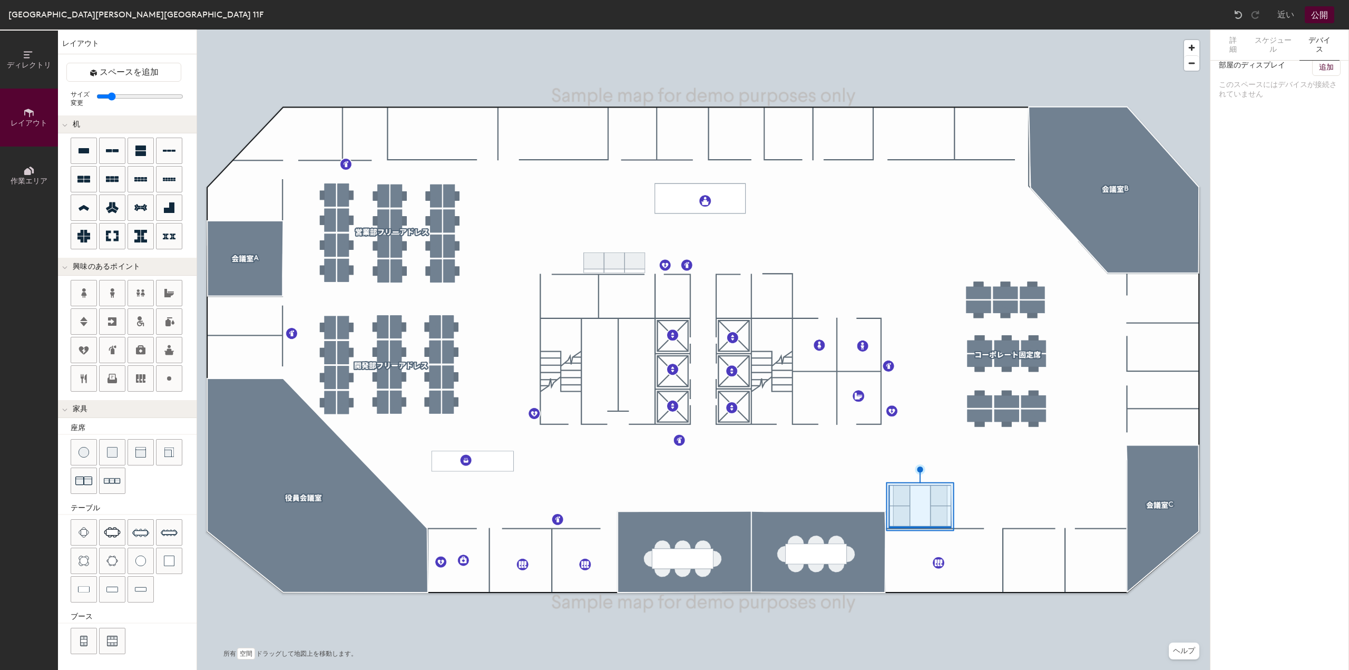
click at [1325, 70] on font "追加" at bounding box center [1326, 67] width 15 height 9
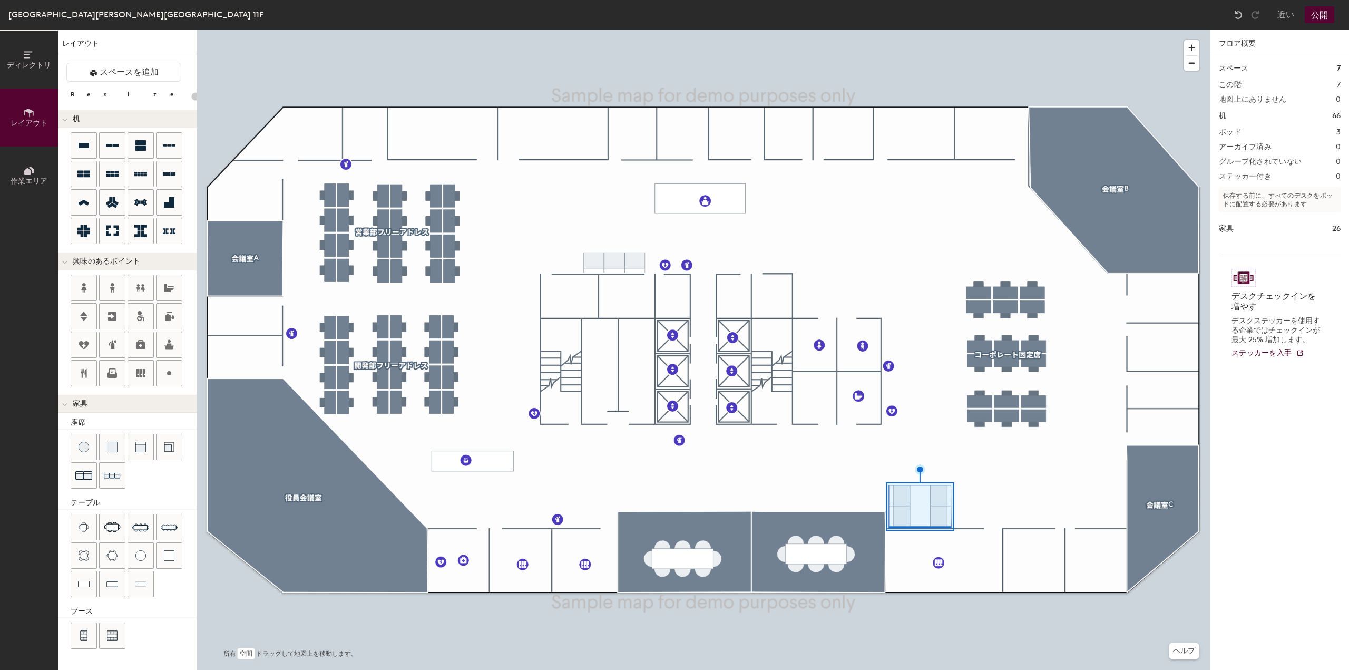
type input "100"
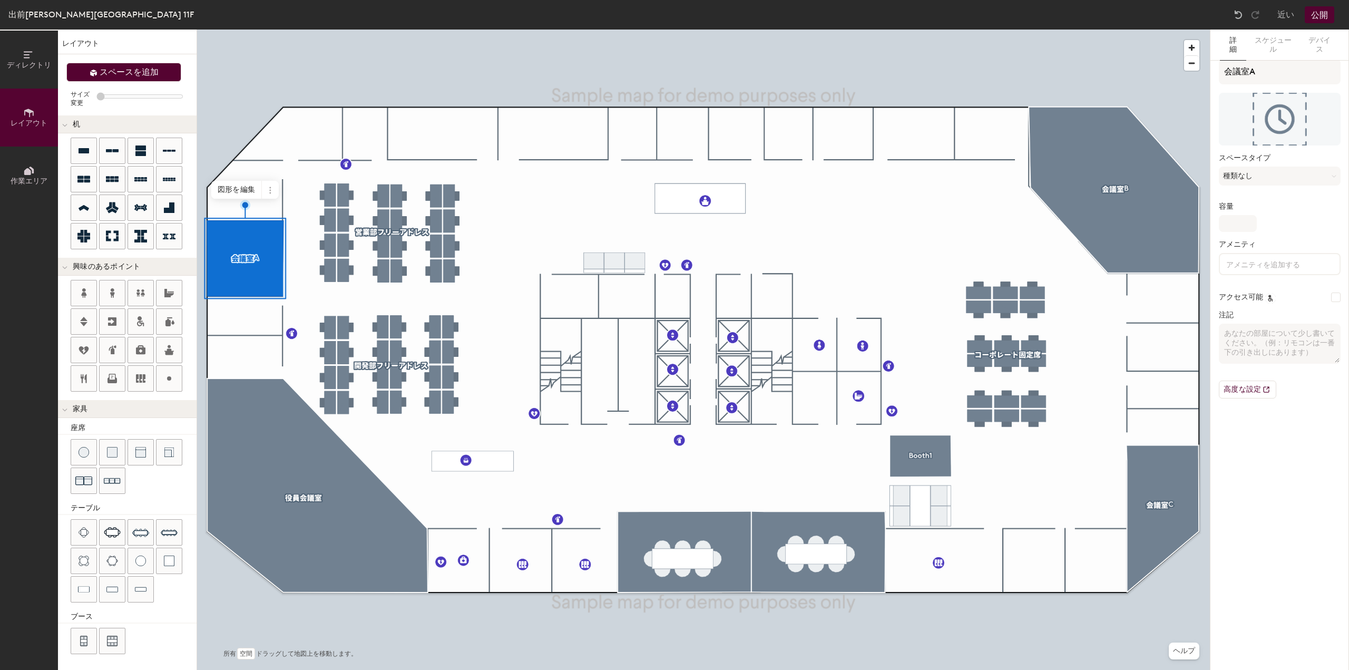
click at [142, 71] on font "スペースを追加" at bounding box center [129, 72] width 59 height 10
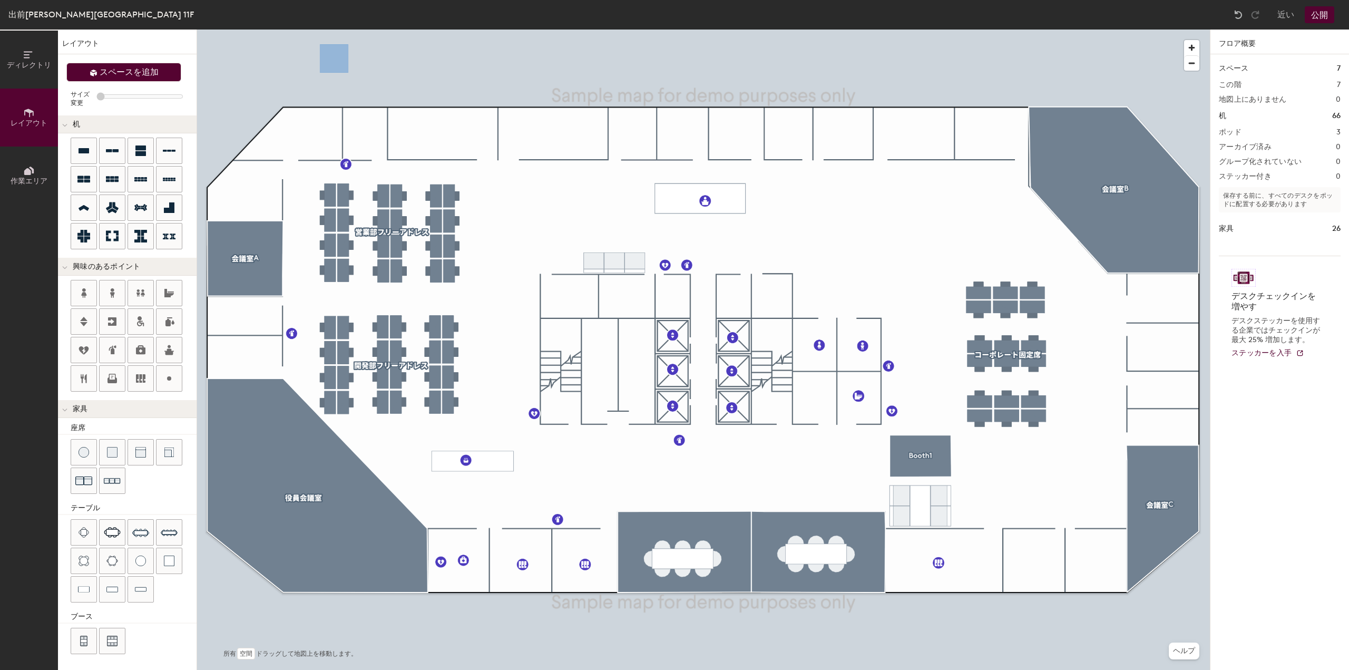
drag, startPoint x: 181, startPoint y: 74, endPoint x: 144, endPoint y: 72, distance: 36.9
click at [149, 81] on button "スペースを追加" at bounding box center [123, 72] width 115 height 19
click at [144, 72] on font "スペースを追加" at bounding box center [129, 72] width 59 height 10
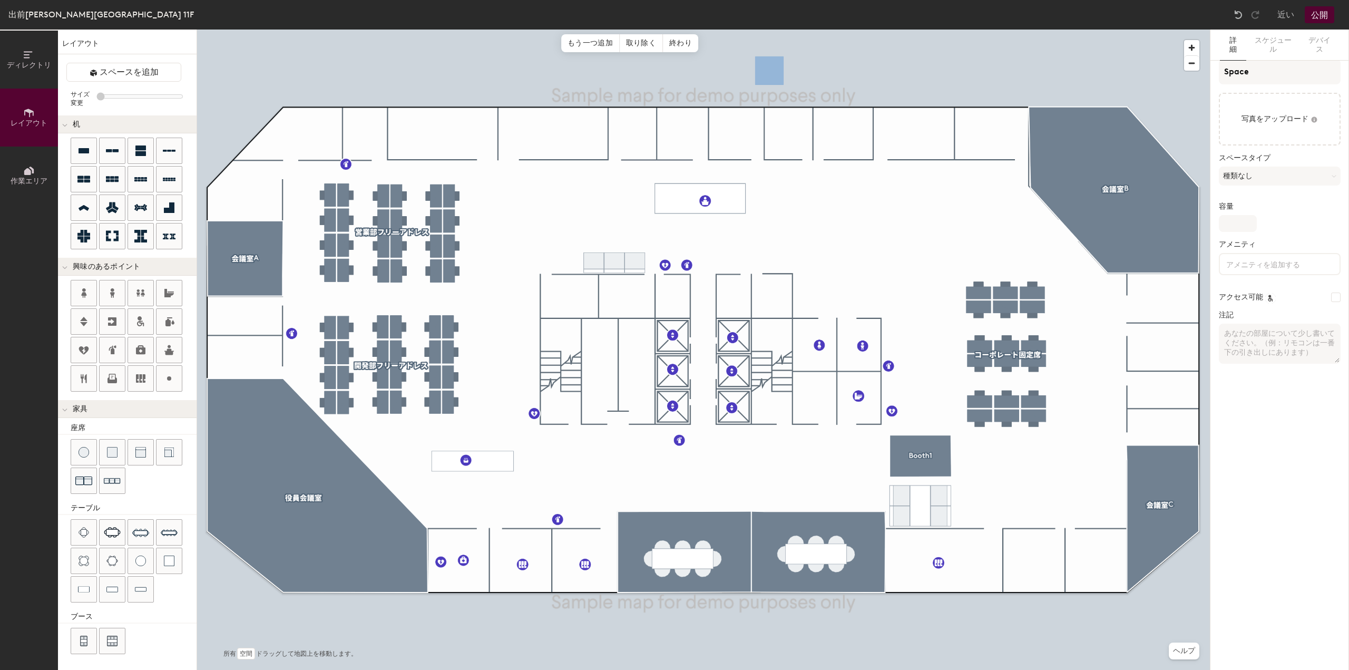
type input "20"
click at [666, 41] on span "終わり" at bounding box center [680, 43] width 35 height 18
click at [653, 33] on span at bounding box center [655, 27] width 17 height 18
click at [652, 80] on span "消去" at bounding box center [693, 88] width 94 height 18
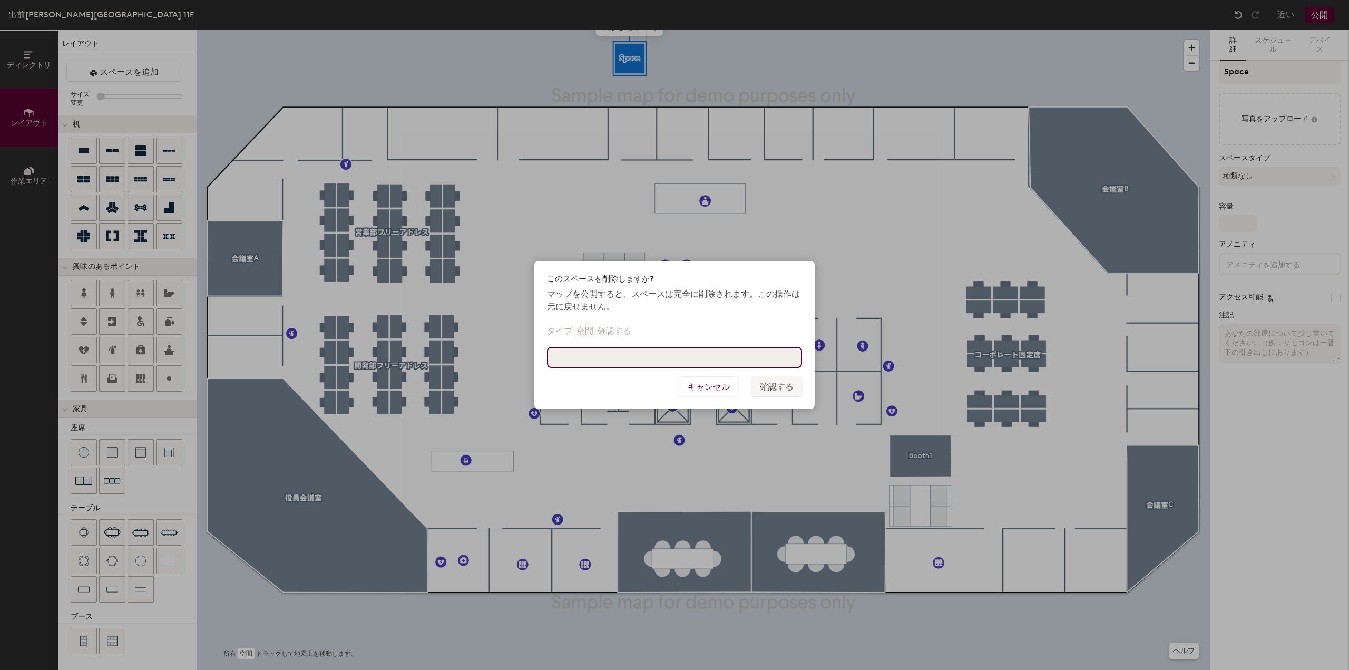
click at [631, 364] on input at bounding box center [674, 357] width 255 height 21
click at [749, 385] on div "キャンセル 確認する" at bounding box center [674, 392] width 280 height 33
click at [578, 354] on input "空間" at bounding box center [674, 357] width 255 height 21
type input "空"
type input "Space"
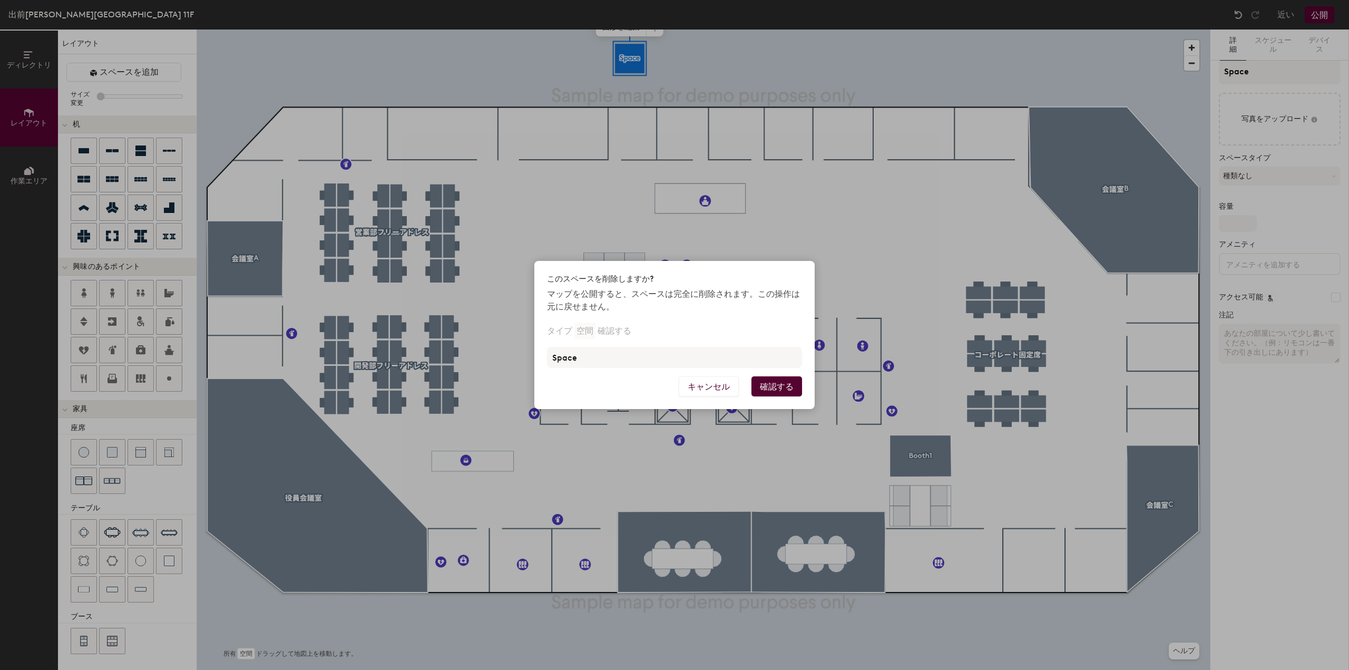
click at [775, 384] on font "確認する" at bounding box center [777, 387] width 34 height 10
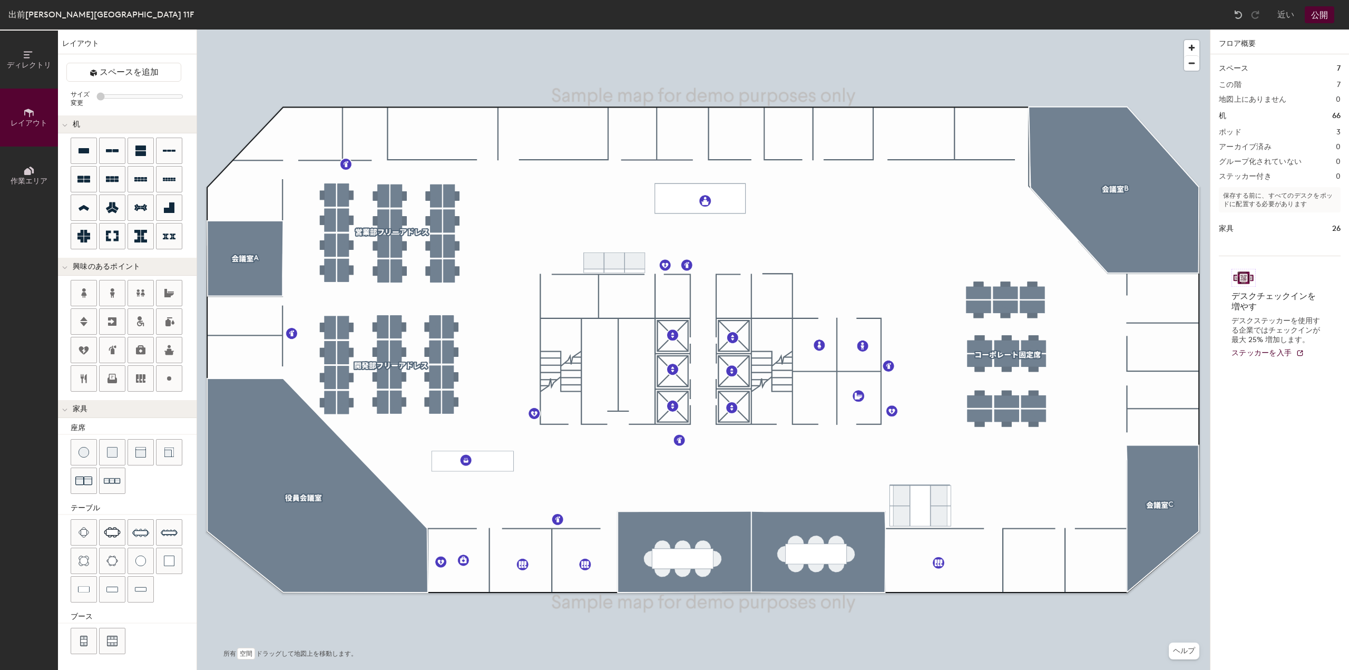
type input "100"
type input "20"
click at [1232, 73] on h1 "スペース" at bounding box center [1234, 69] width 30 height 12
click at [24, 172] on icon at bounding box center [27, 171] width 7 height 7
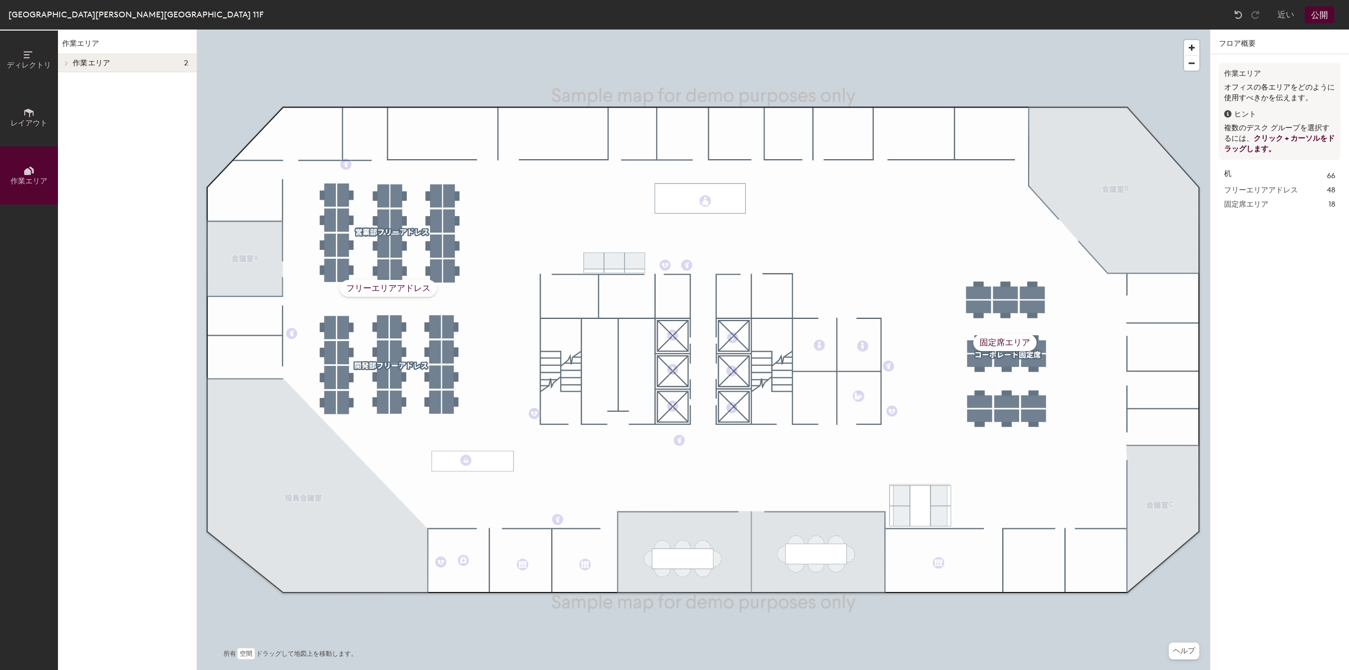
click at [24, 58] on icon at bounding box center [29, 55] width 12 height 12
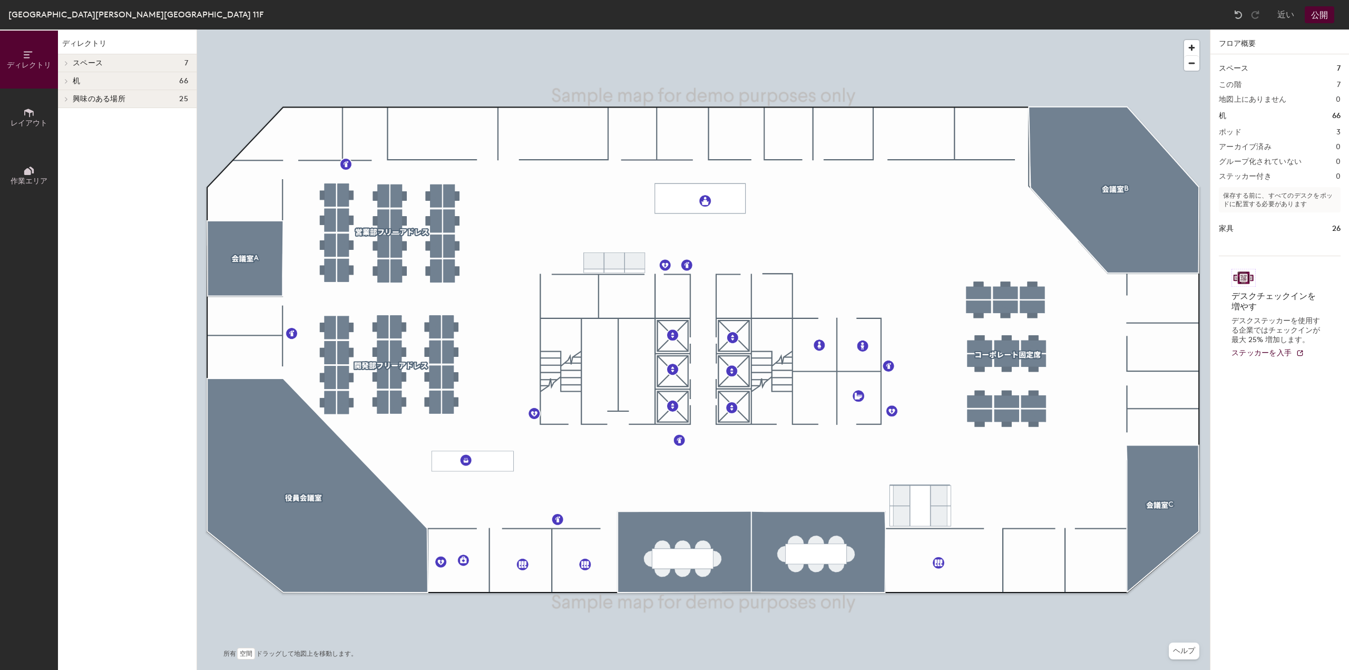
click at [66, 60] on div at bounding box center [65, 62] width 14 height 17
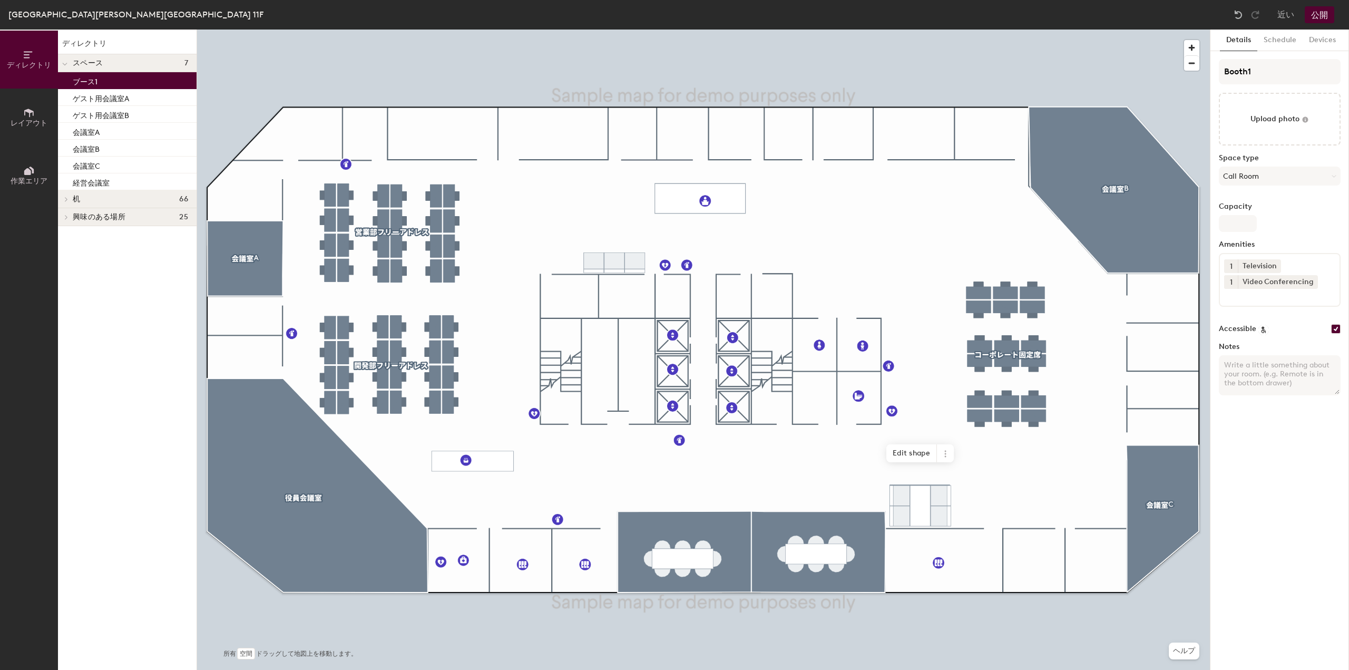
click at [102, 81] on div "ブース1" at bounding box center [127, 80] width 139 height 17
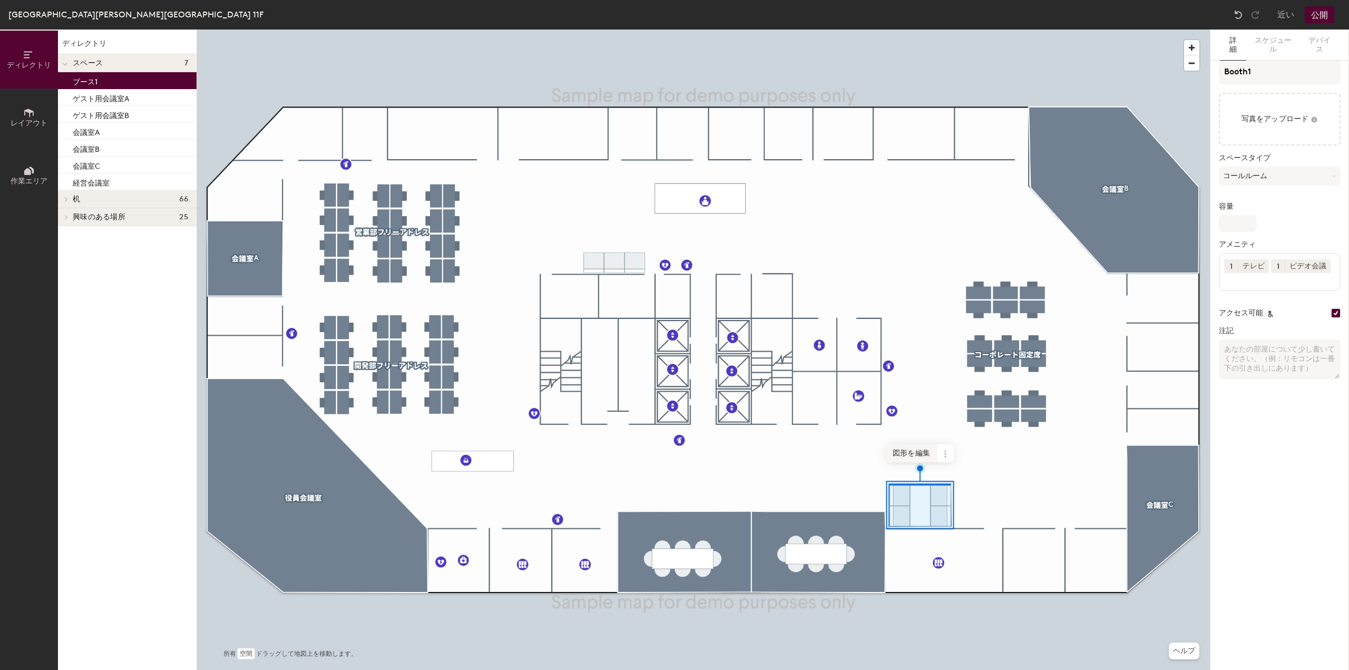
click at [907, 451] on font "図形を編集" at bounding box center [911, 452] width 37 height 9
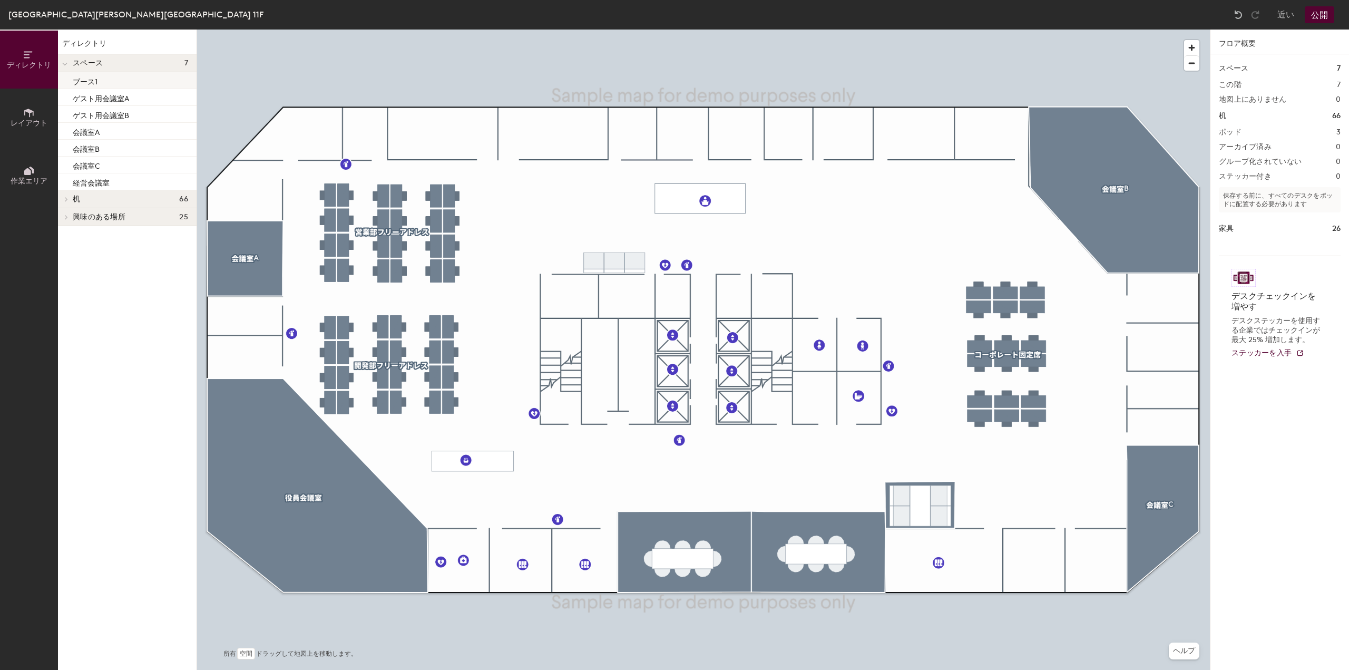
click at [91, 81] on font "ブース1" at bounding box center [85, 81] width 25 height 9
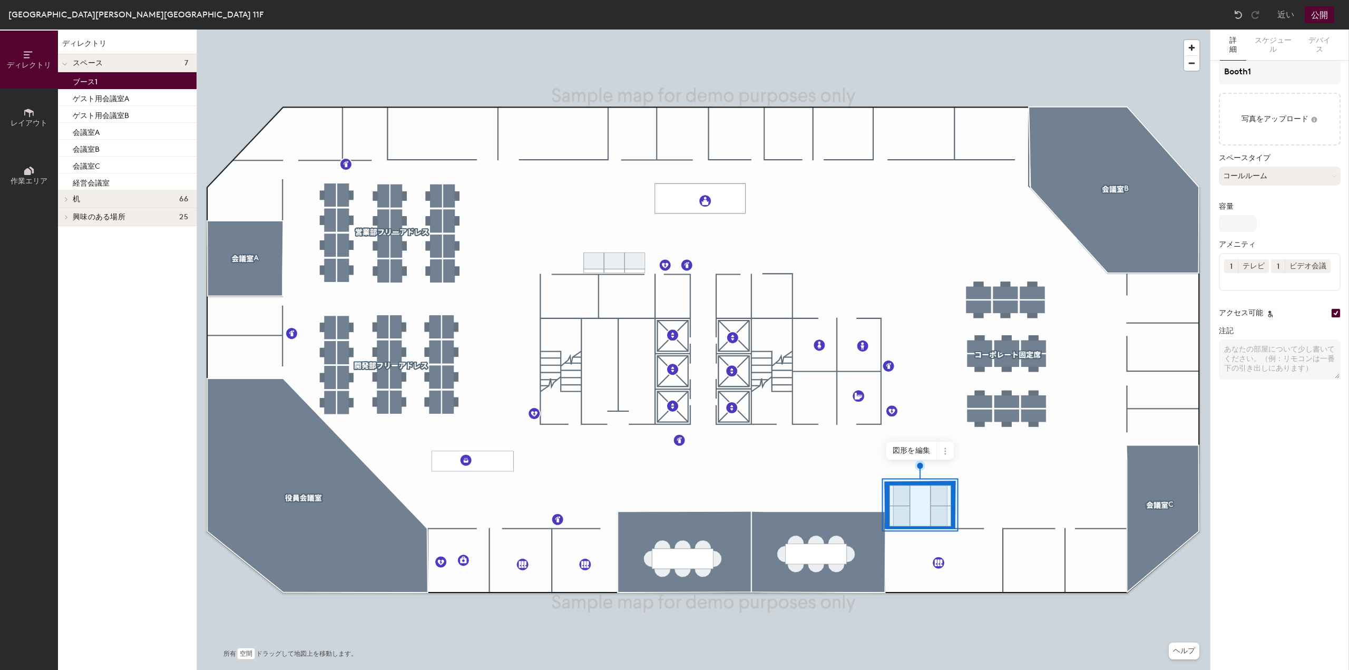
click at [1252, 167] on button "コールルーム" at bounding box center [1280, 176] width 122 height 19
click at [1260, 145] on input "file" at bounding box center [1280, 119] width 122 height 53
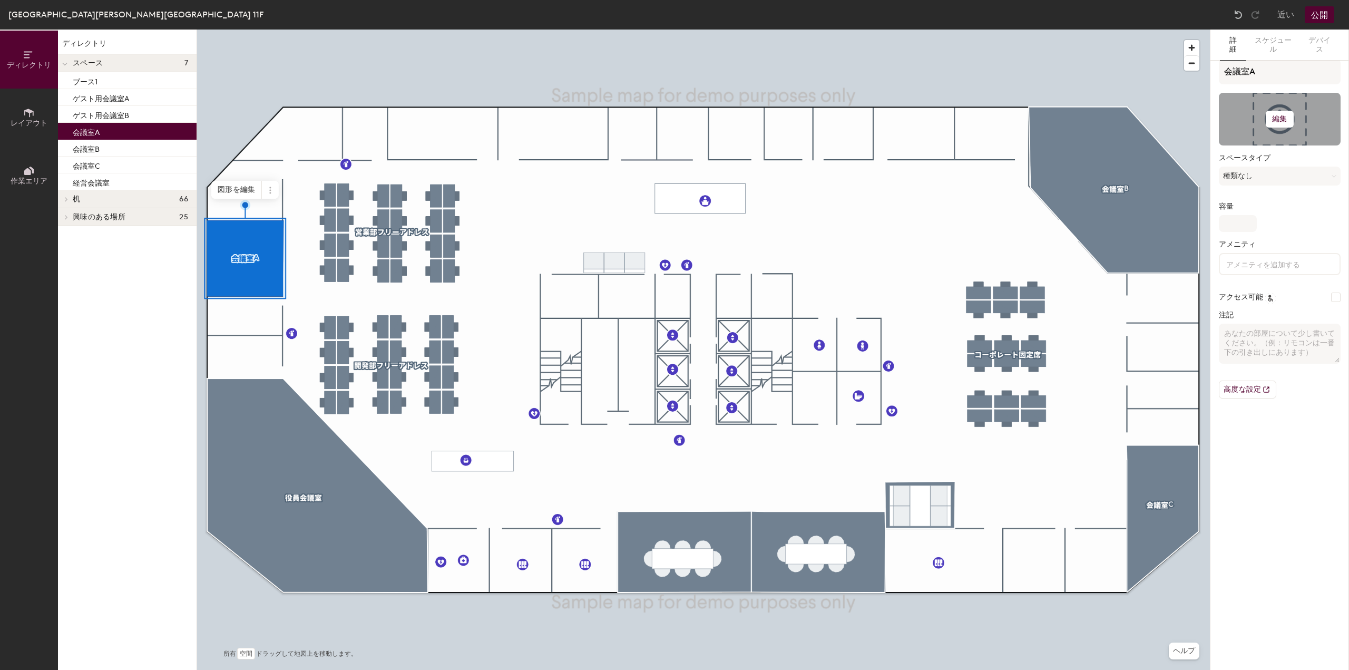
click at [1279, 114] on font "編集" at bounding box center [1279, 118] width 15 height 9
click at [1243, 149] on input "file" at bounding box center [1288, 150] width 121 height 16
click at [1277, 123] on button "編集" at bounding box center [1279, 119] width 27 height 17
click at [1251, 146] on input "file" at bounding box center [1288, 150] width 121 height 16
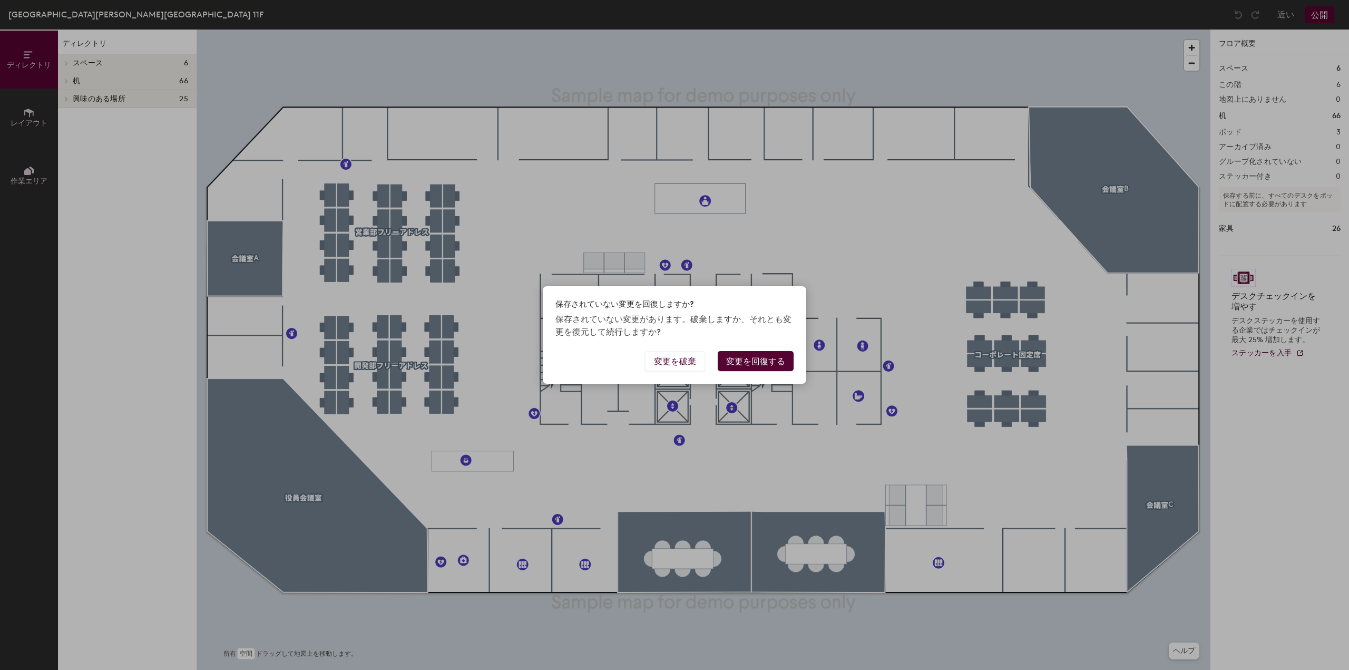
click at [741, 358] on font "変更を回復する" at bounding box center [755, 361] width 59 height 10
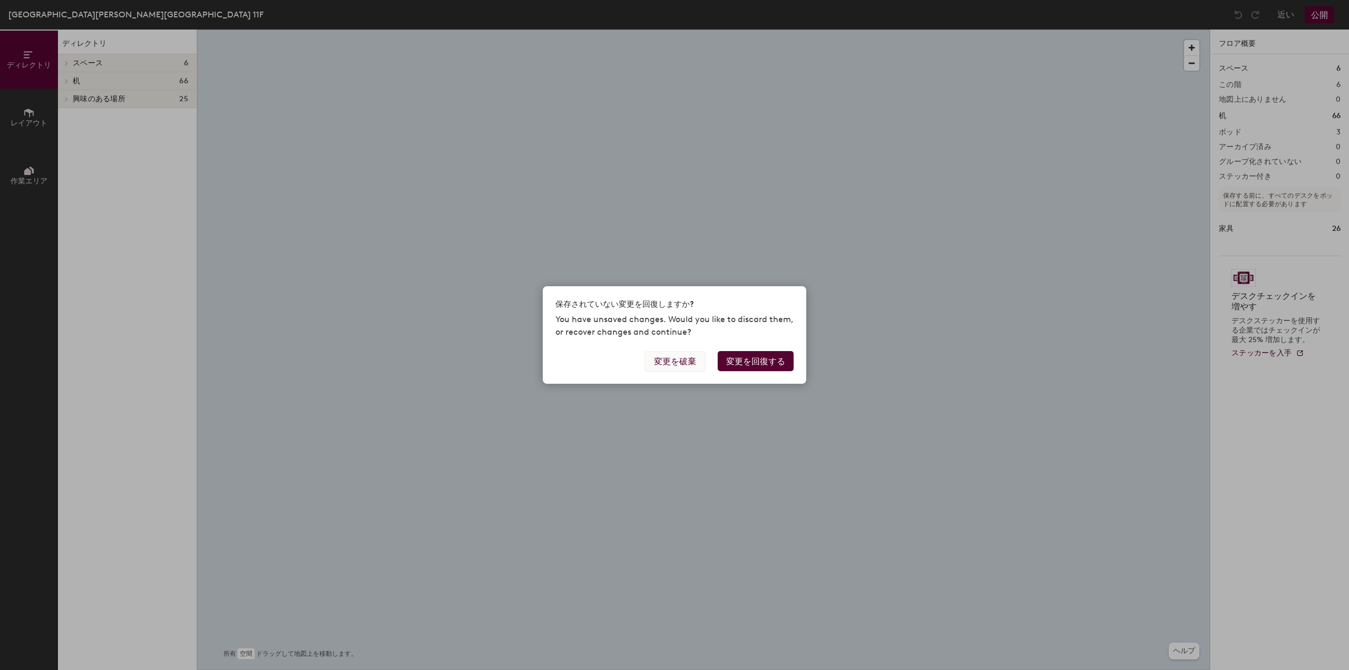
click at [679, 361] on font "変更を破棄" at bounding box center [675, 361] width 42 height 10
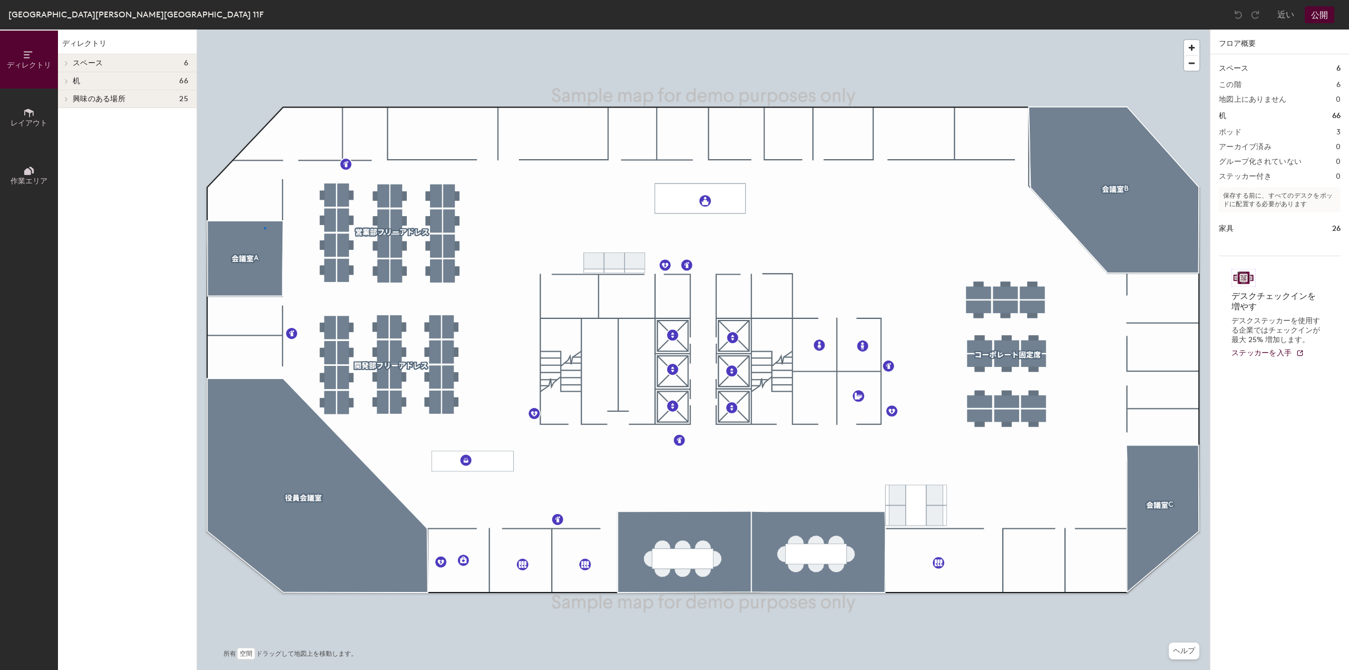
click at [264, 30] on div at bounding box center [703, 30] width 1013 height 0
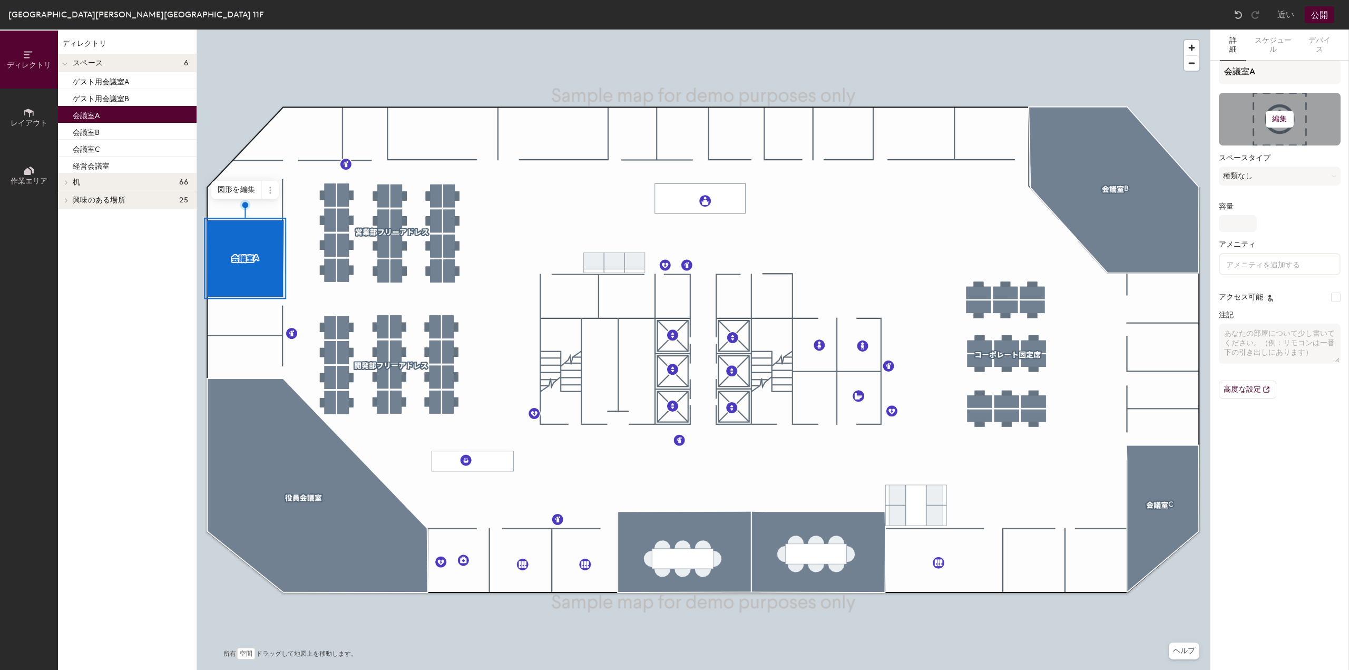
click at [1282, 121] on font "編集" at bounding box center [1279, 118] width 15 height 9
click at [1251, 148] on input "file" at bounding box center [1288, 150] width 121 height 16
click at [36, 112] on button "レイアウト" at bounding box center [29, 118] width 58 height 58
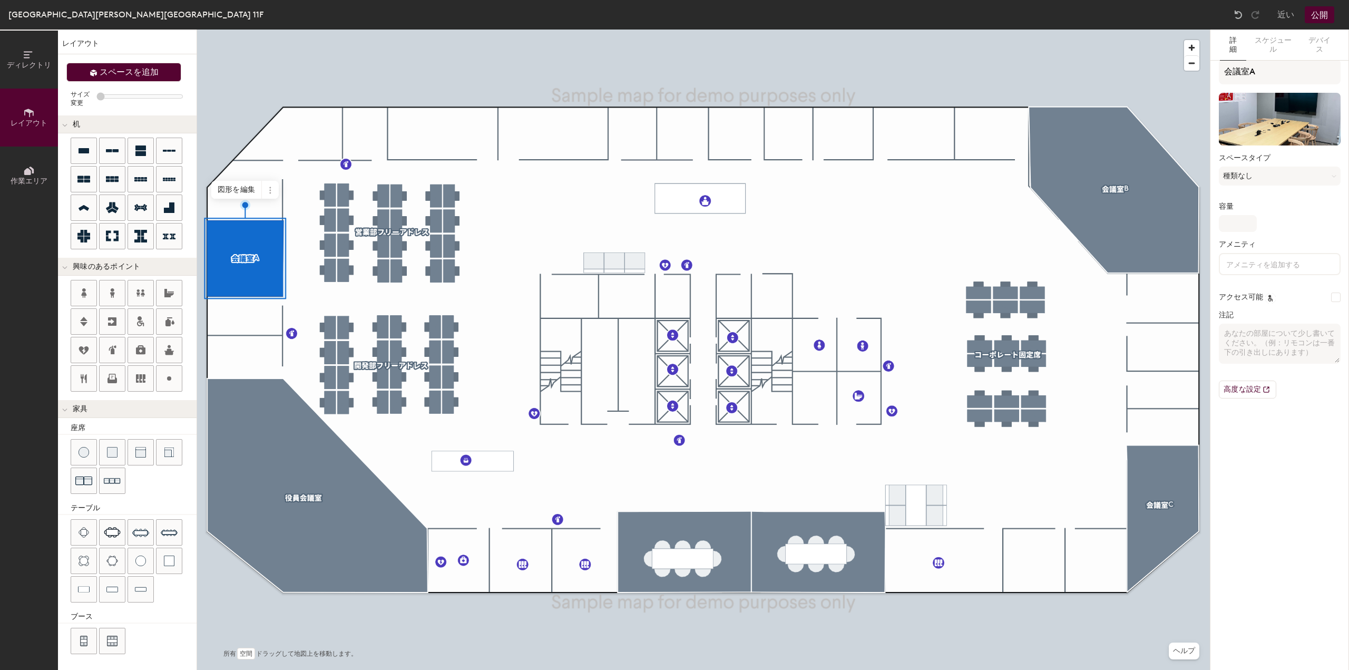
click at [132, 67] on font "スペースを追加" at bounding box center [129, 72] width 59 height 10
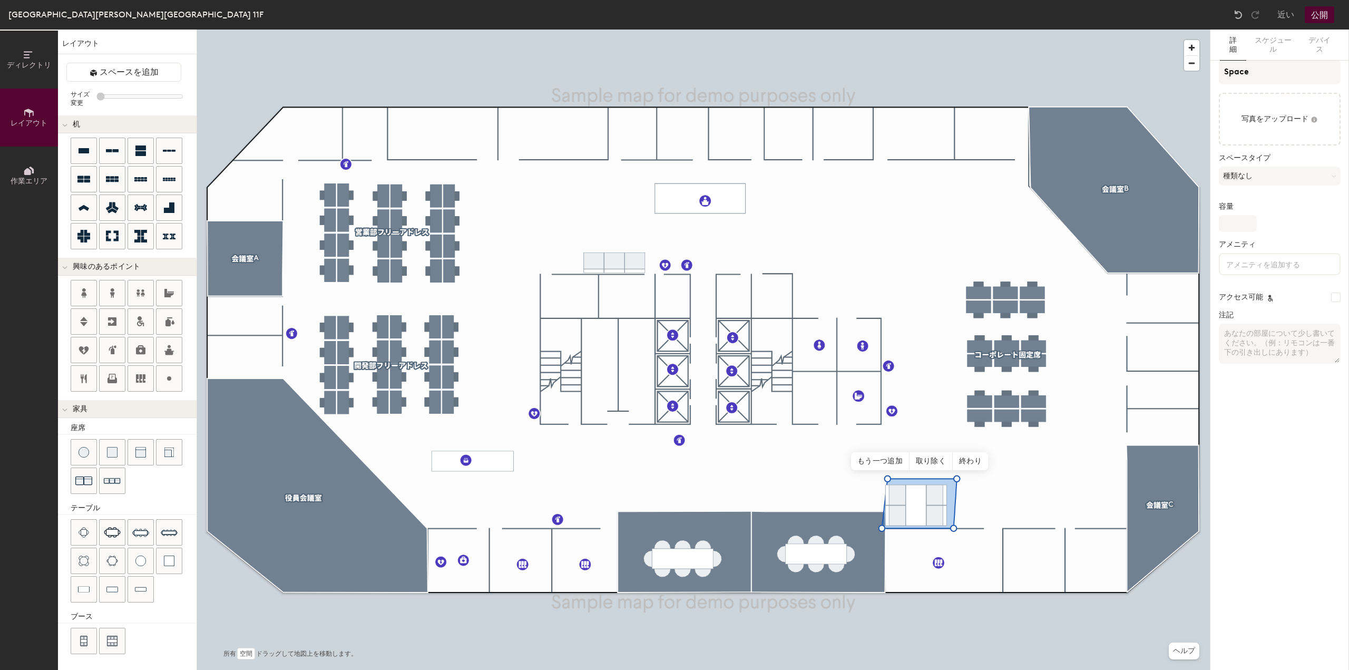
type input "20"
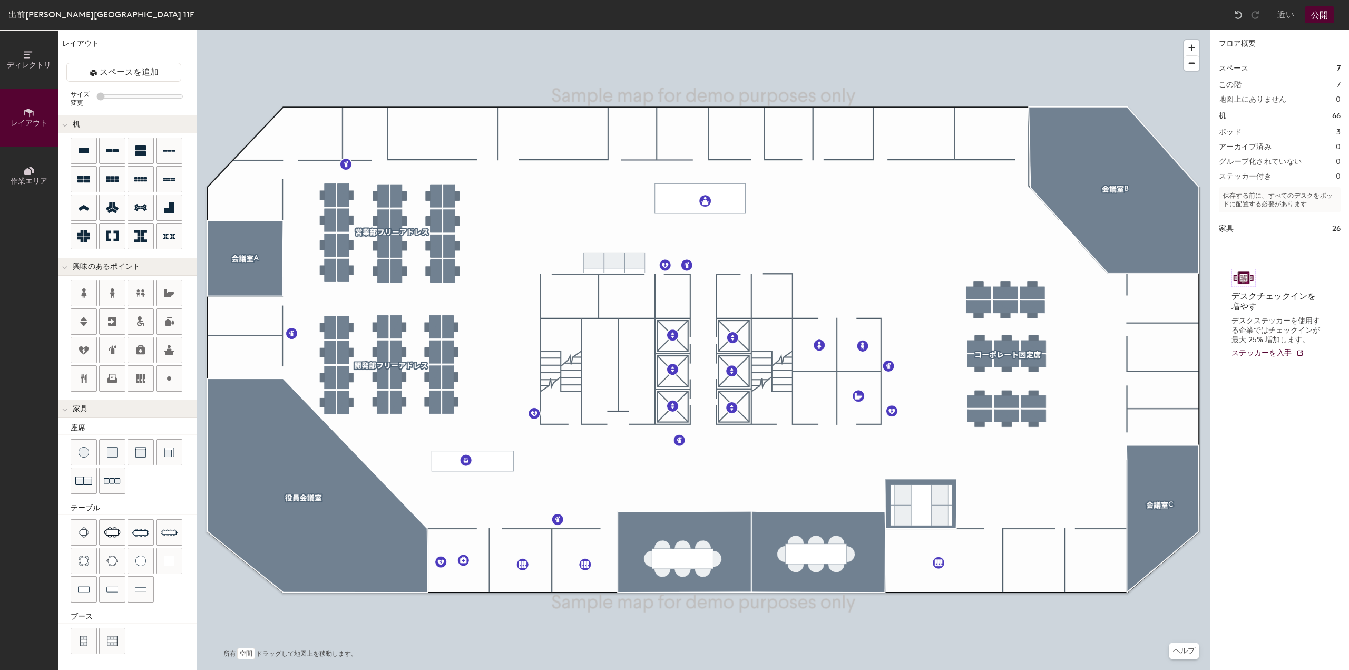
click at [1321, 15] on font "公開" at bounding box center [1319, 15] width 17 height 10
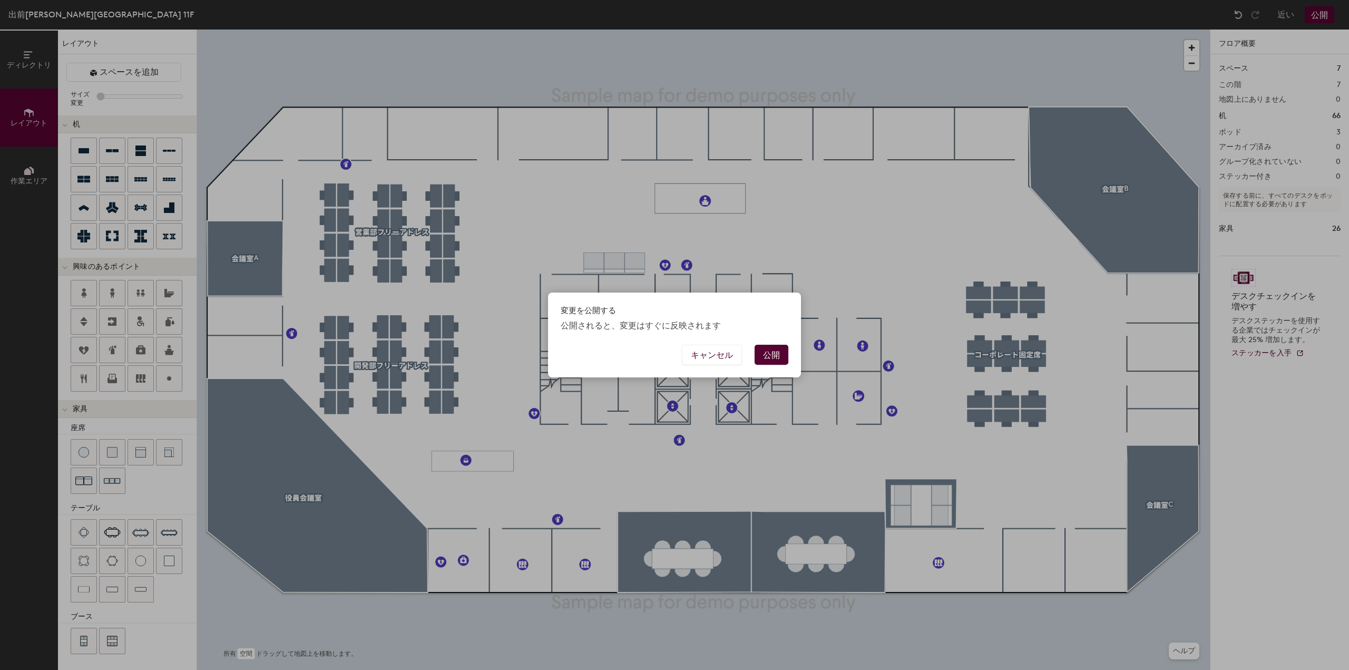
click at [770, 354] on font "公開" at bounding box center [771, 355] width 17 height 10
type input "20"
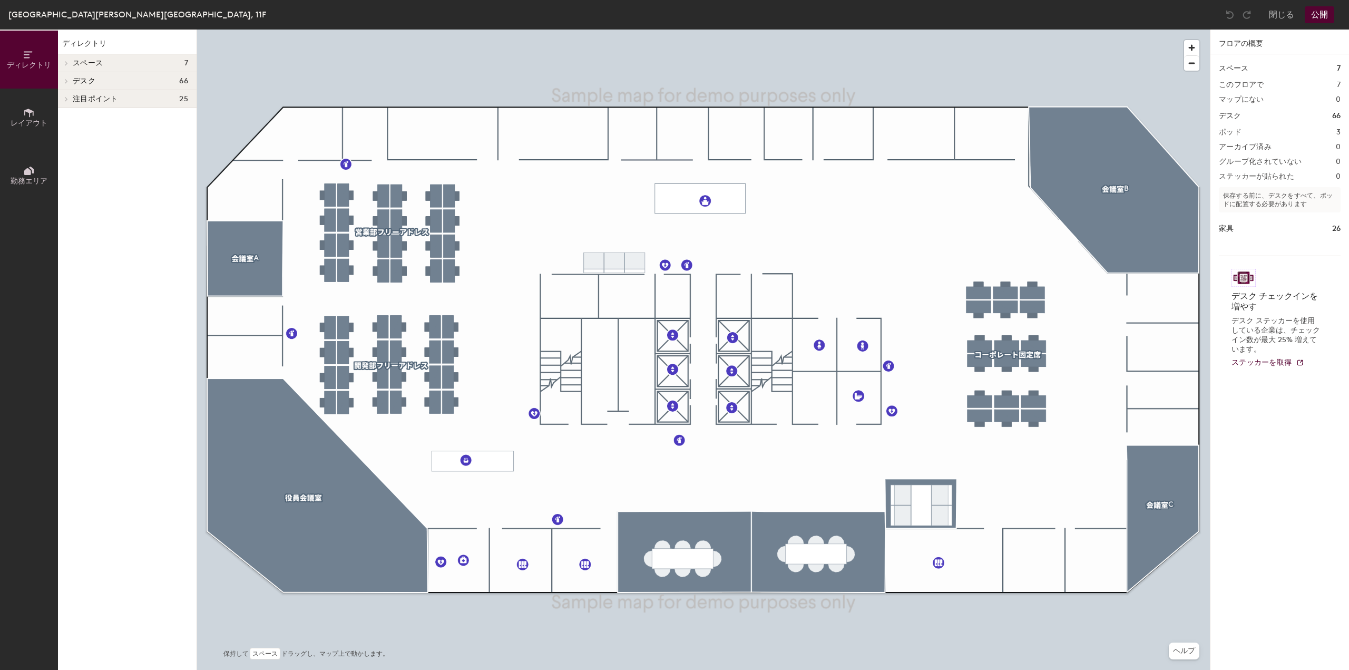
click at [103, 65] on h4 "スペース 7" at bounding box center [130, 63] width 115 height 8
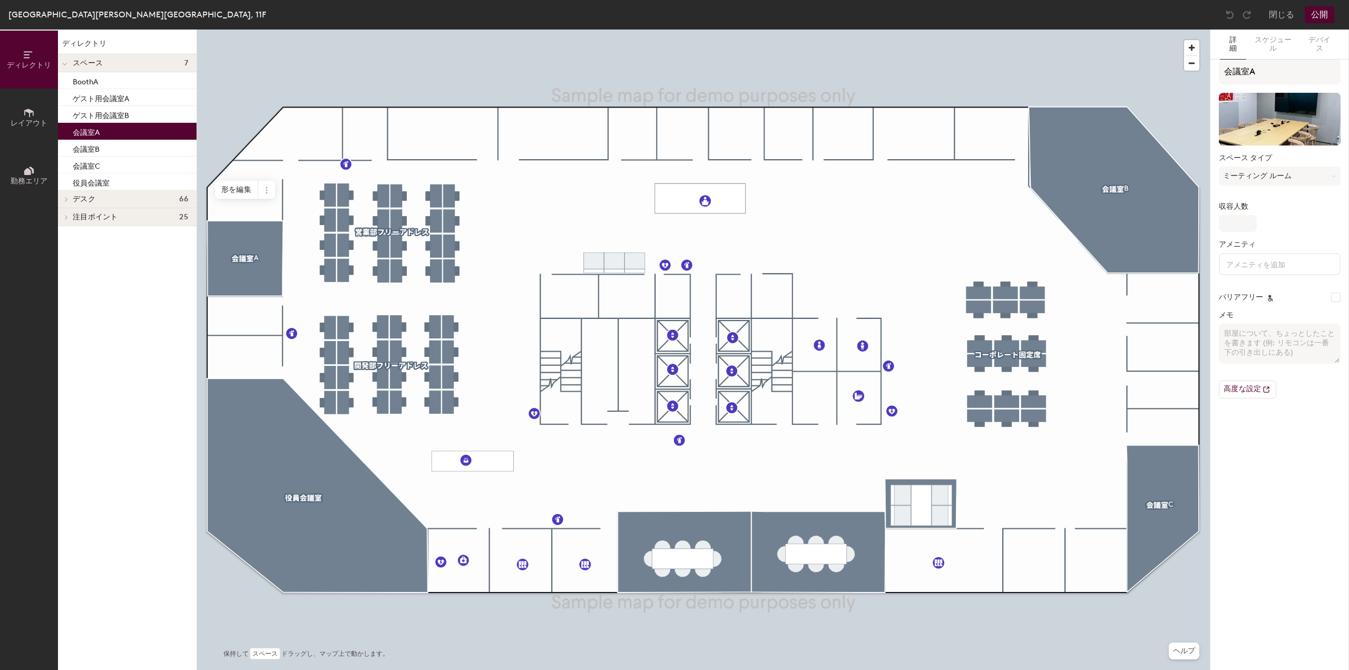
click at [102, 138] on div "会議室A" at bounding box center [127, 131] width 139 height 17
click at [1311, 44] on button "デバイス" at bounding box center [1319, 45] width 40 height 30
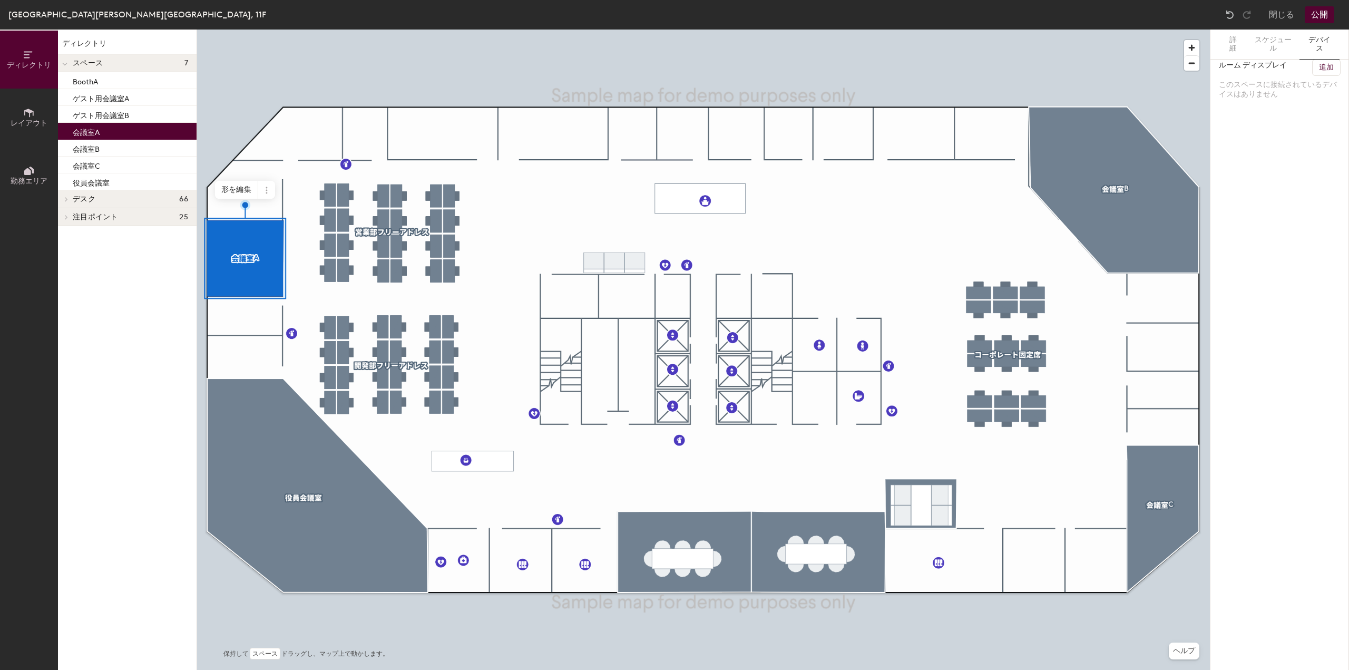
click at [1327, 67] on h6 "追加" at bounding box center [1326, 67] width 15 height 8
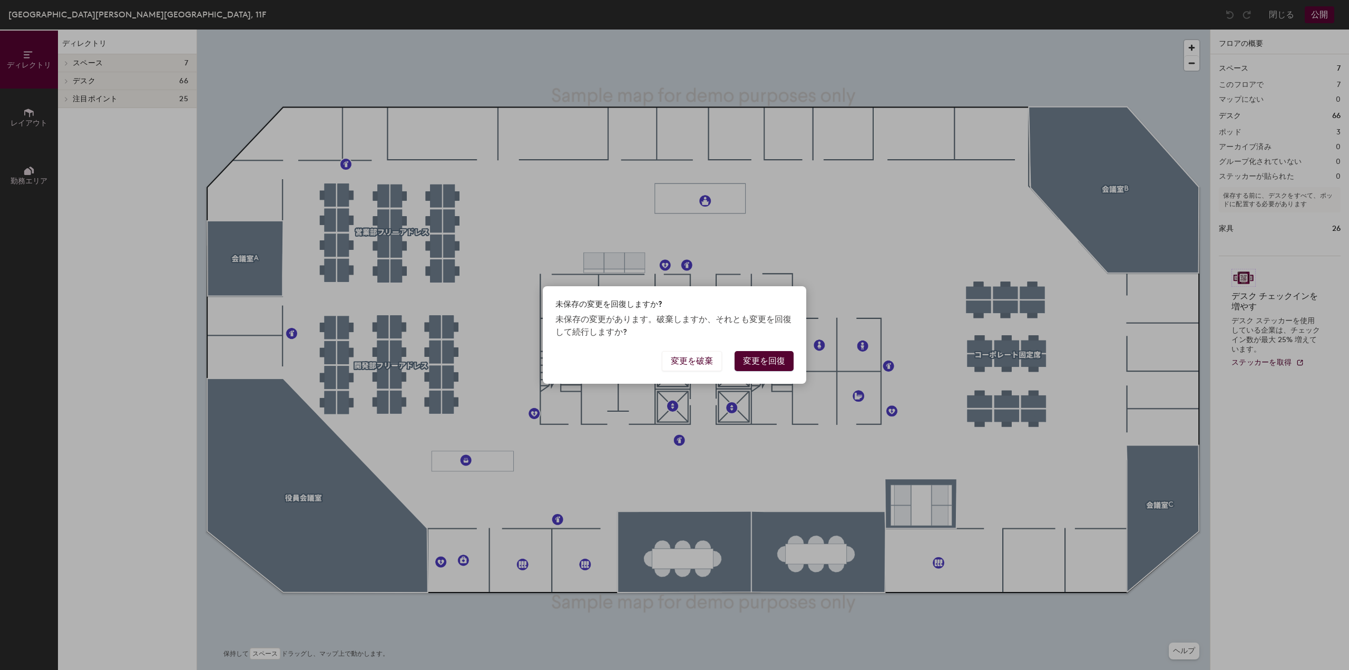
click at [752, 363] on button "変更を回復" at bounding box center [764, 361] width 59 height 20
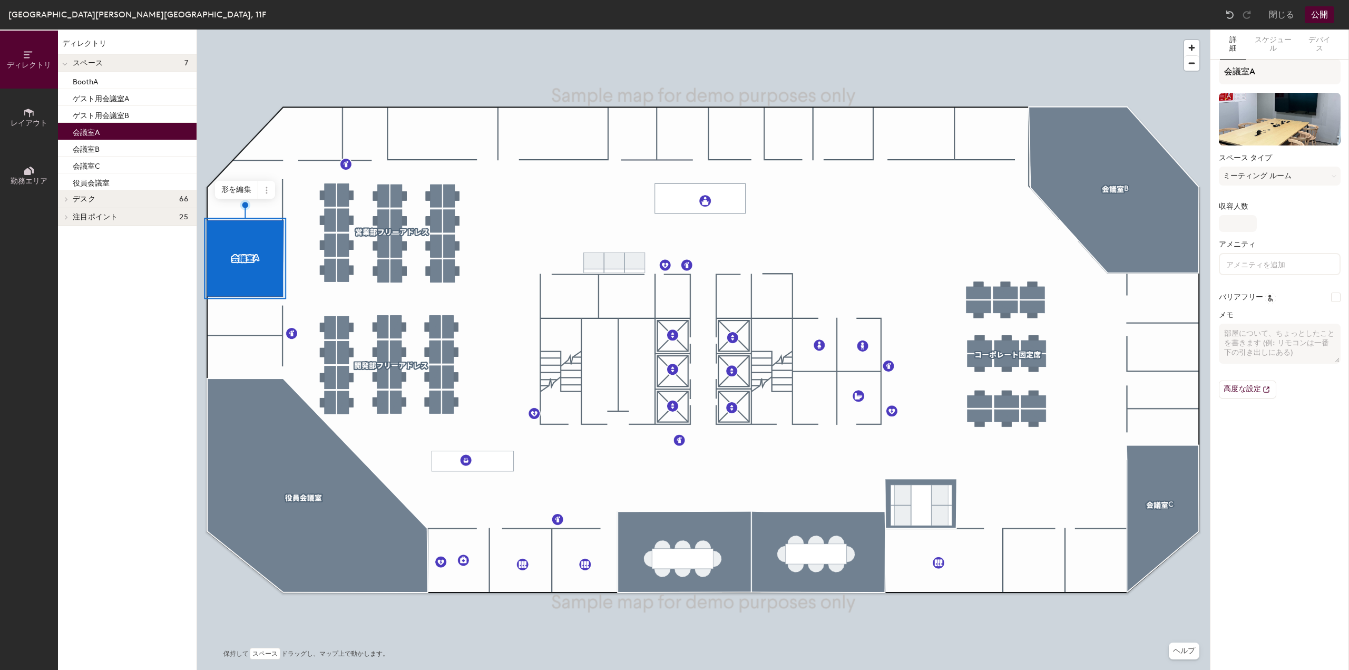
click at [1314, 9] on button "公開" at bounding box center [1320, 14] width 30 height 17
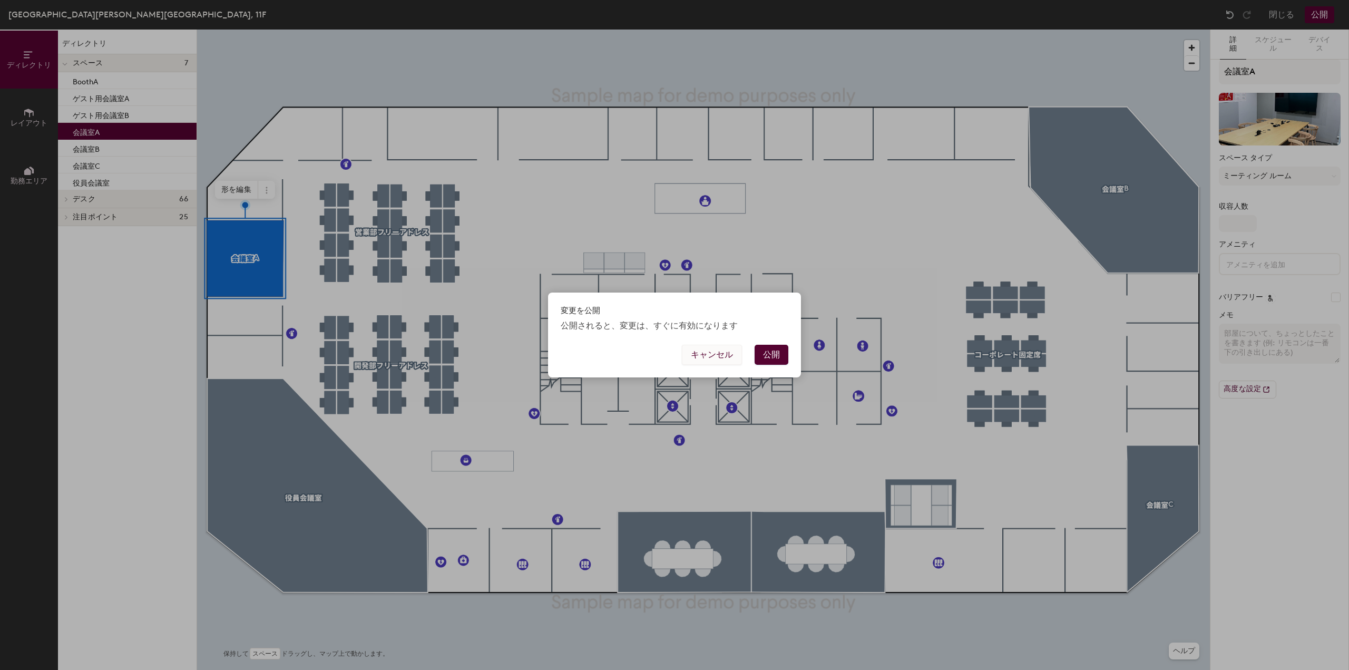
click at [719, 359] on button "キャンセル" at bounding box center [712, 355] width 60 height 20
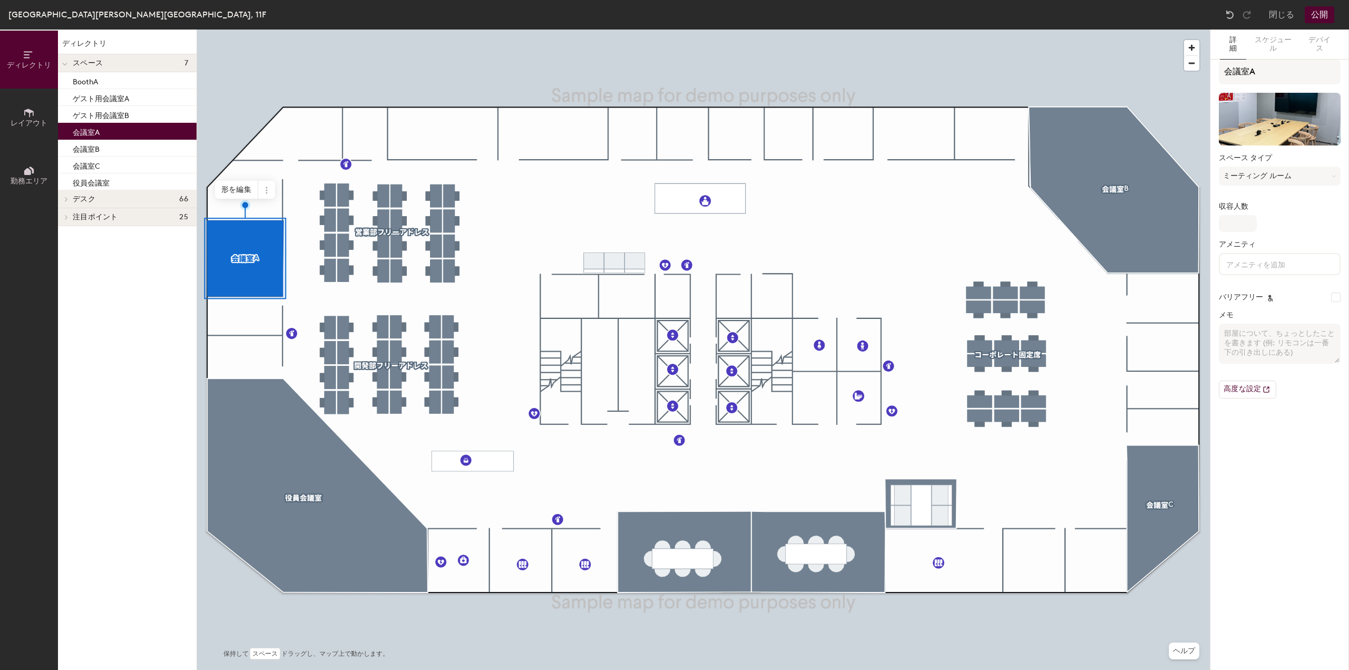
click at [84, 19] on div "出前[PERSON_NAME][GEOGRAPHIC_DATA], 11F" at bounding box center [137, 14] width 258 height 13
click at [1330, 15] on button "公開" at bounding box center [1320, 14] width 30 height 17
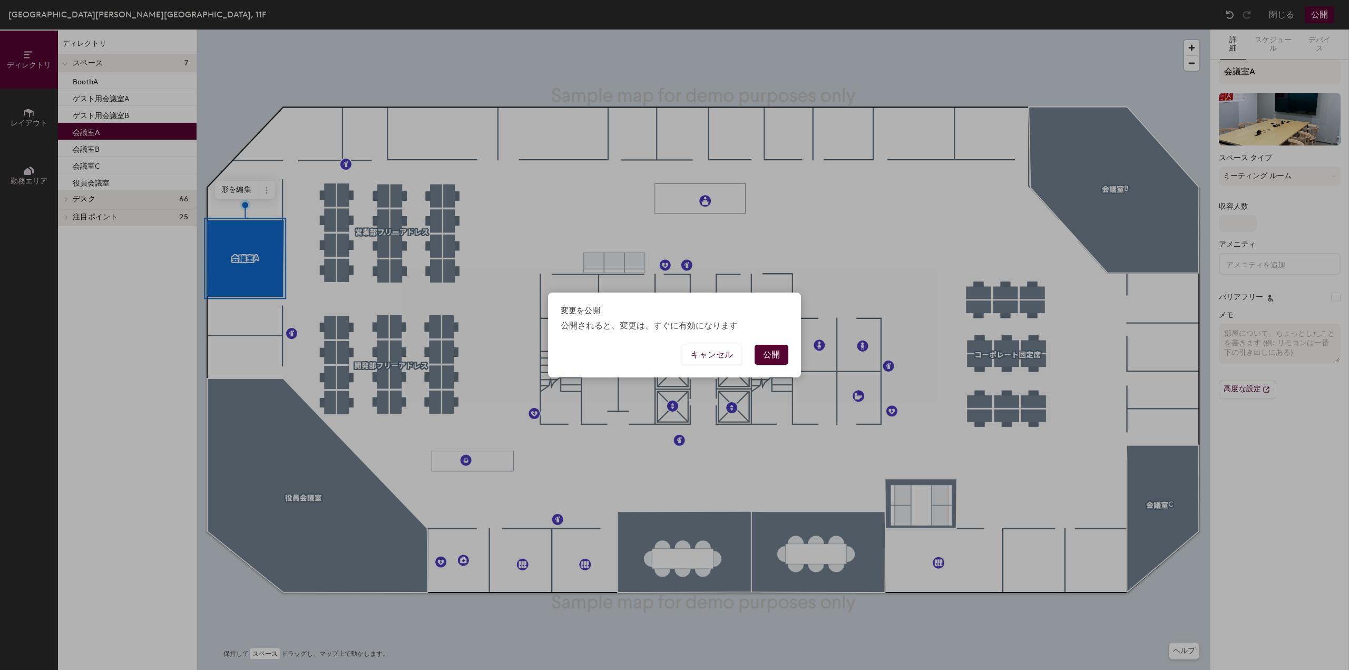
click at [767, 354] on button "公開" at bounding box center [772, 355] width 34 height 20
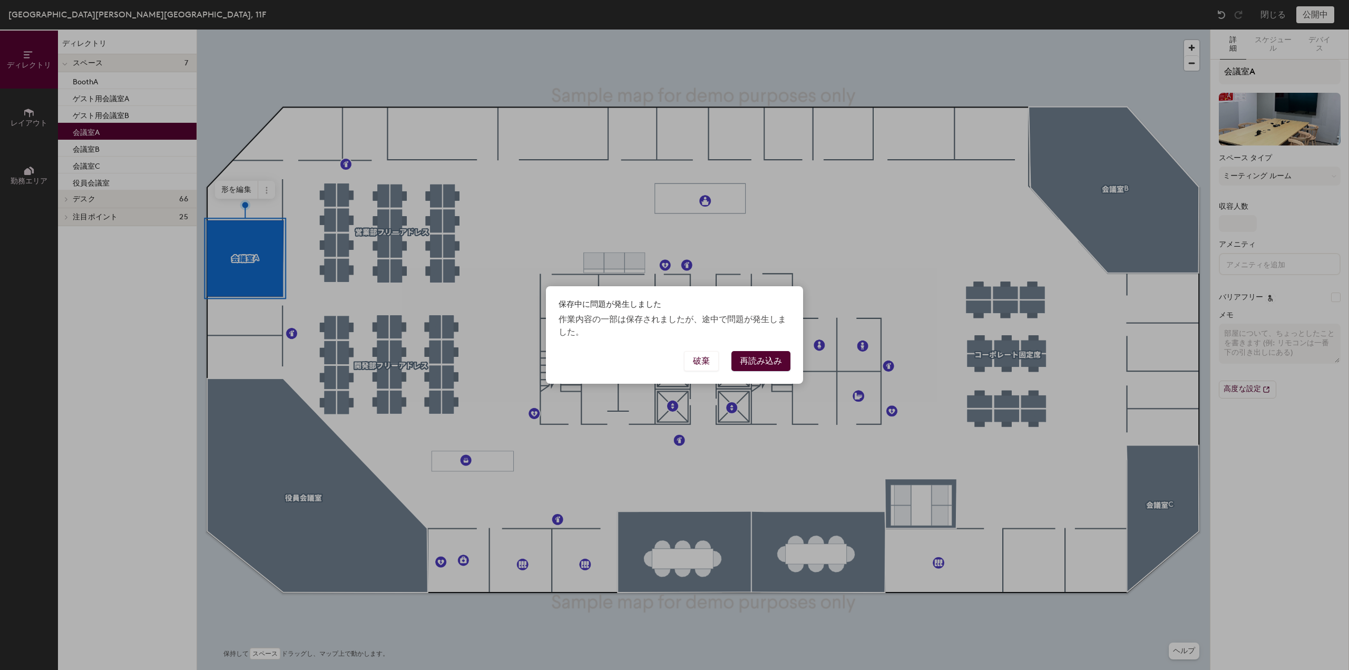
click at [767, 354] on button "再読み込み" at bounding box center [760, 361] width 59 height 20
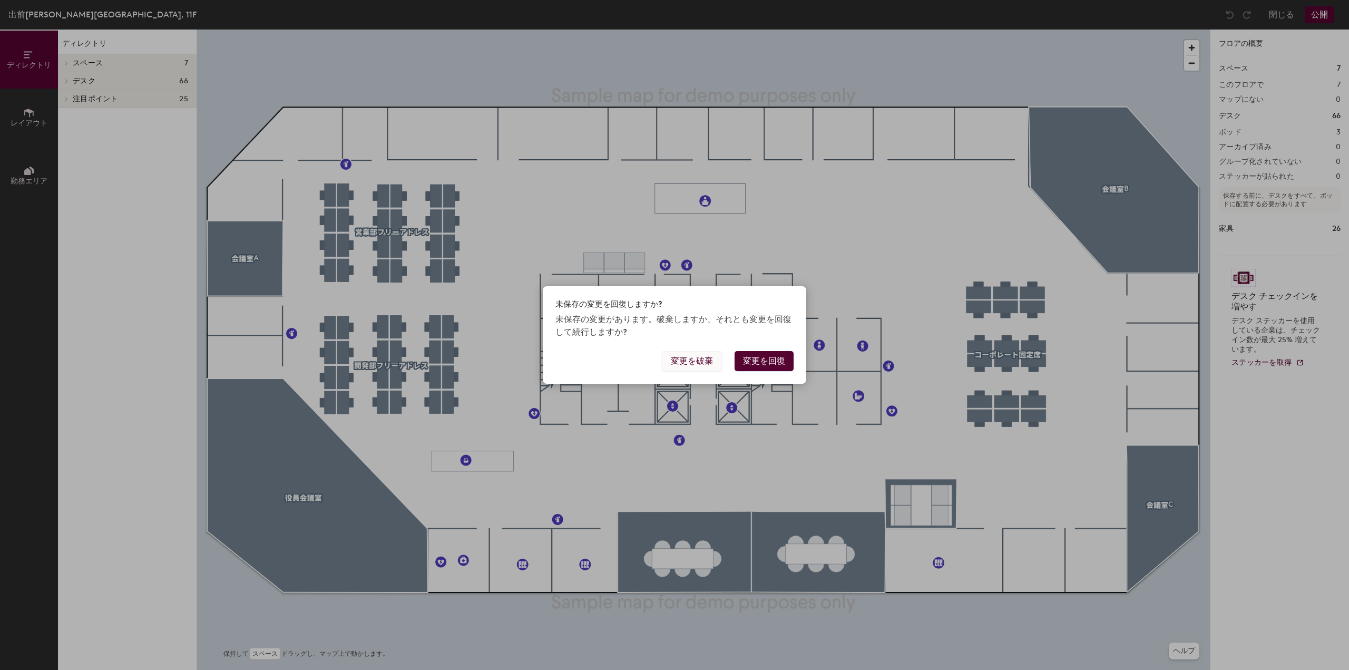
click at [685, 360] on button "変更を破棄" at bounding box center [692, 361] width 60 height 20
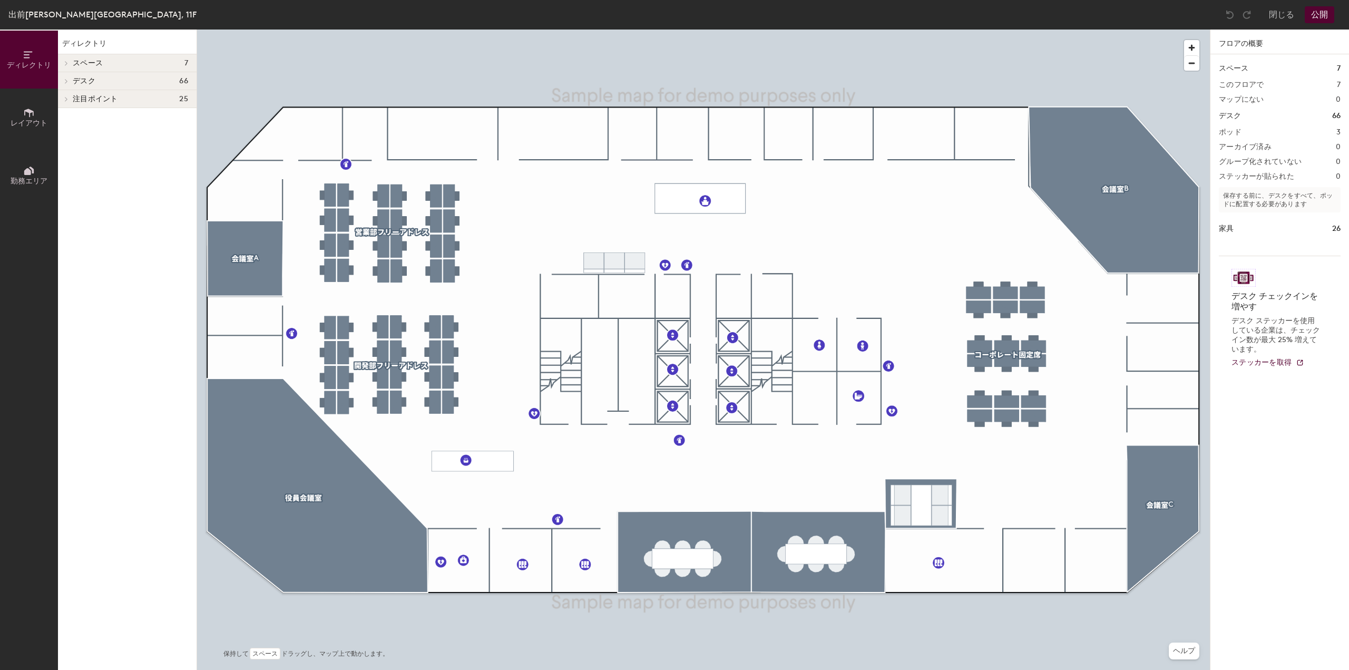
click at [77, 18] on div "出前[PERSON_NAME][GEOGRAPHIC_DATA], 11F" at bounding box center [102, 14] width 188 height 13
click at [30, 63] on span "ディレクトリ" at bounding box center [29, 65] width 44 height 9
click at [1297, 529] on div "スペース 7 このフロアで 7 マップにない 0 デスク 66 ポッド 3 アーカイブ済み 0 グループ化されていない 0 ステッカーが貼られた 0 保存する…" at bounding box center [1279, 374] width 139 height 640
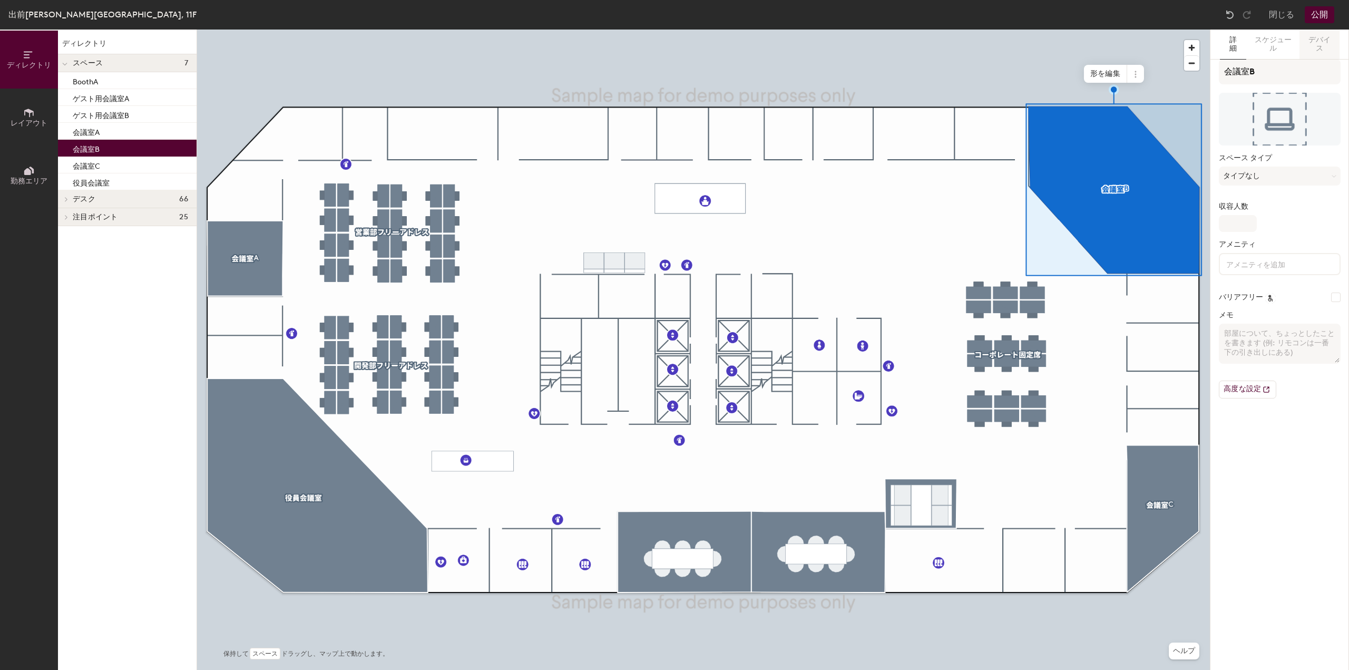
click at [1307, 45] on button "デバイス" at bounding box center [1319, 45] width 40 height 30
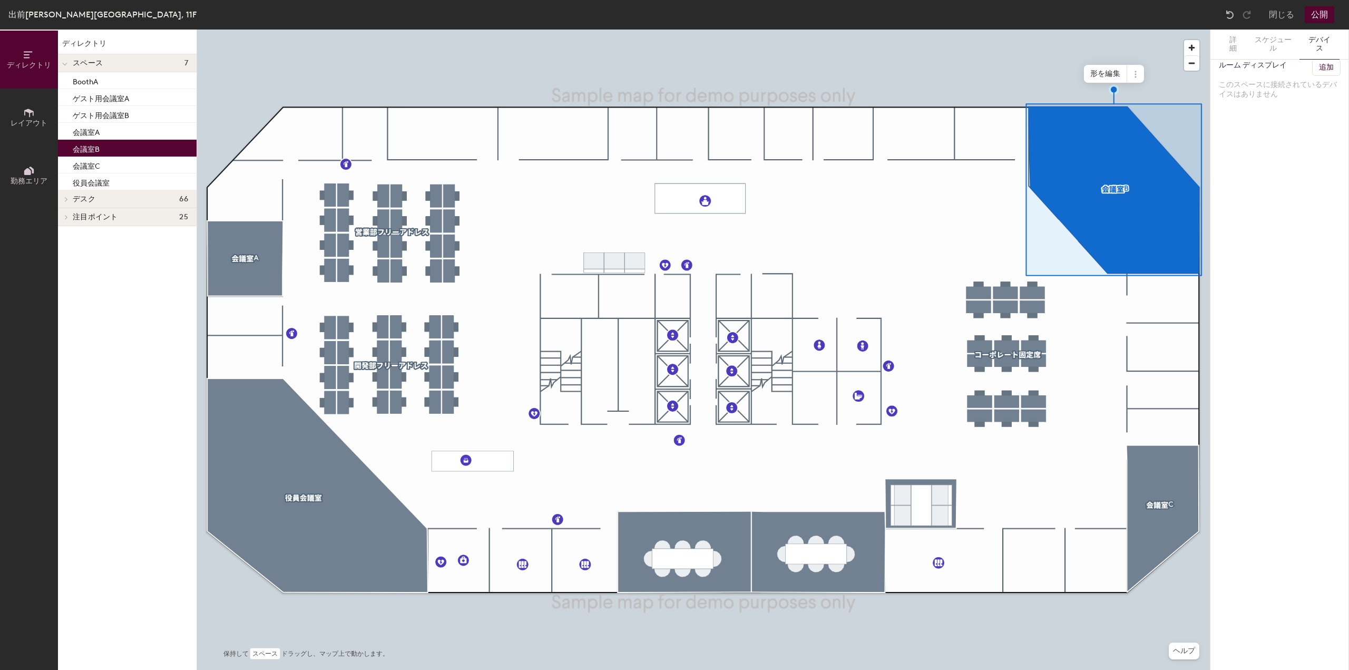
click at [1331, 68] on h6 "追加" at bounding box center [1326, 67] width 15 height 8
click at [69, 12] on div "出前[PERSON_NAME][GEOGRAPHIC_DATA], 11F" at bounding box center [102, 14] width 188 height 13
click at [1294, 11] on div "閉じる 公開" at bounding box center [1281, 14] width 119 height 17
click at [1288, 13] on button "閉じる" at bounding box center [1281, 14] width 25 height 17
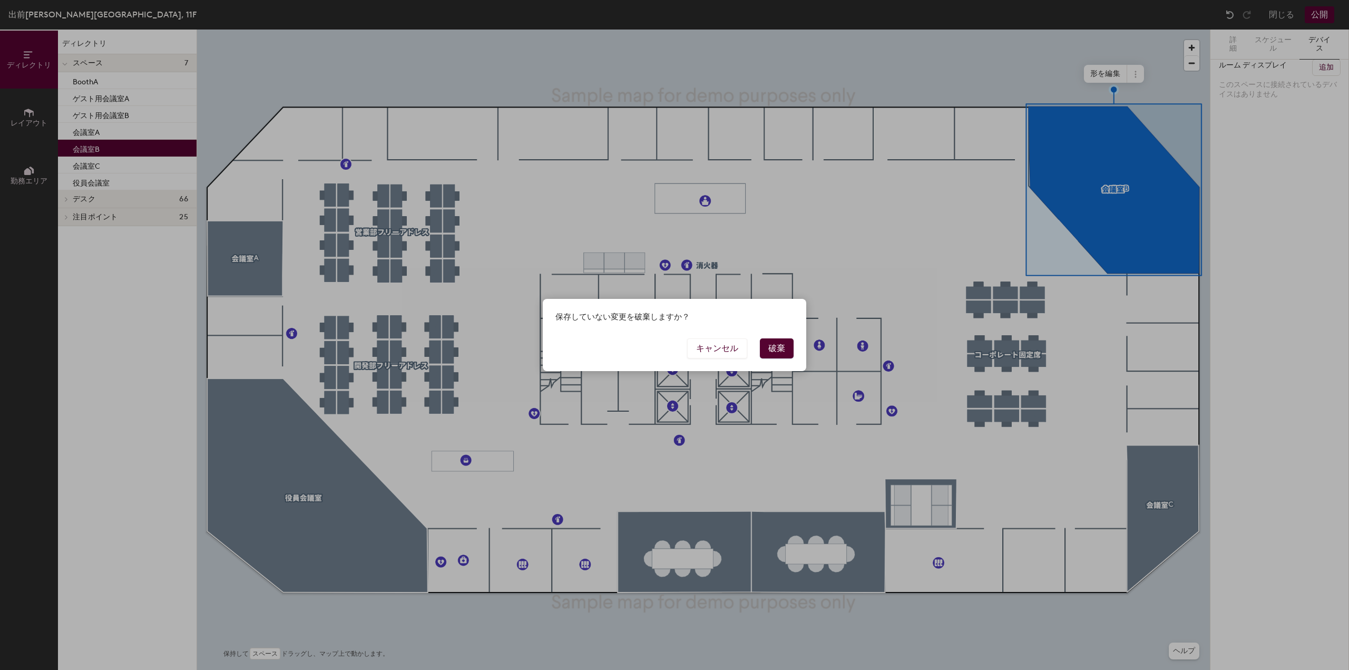
click at [776, 346] on button "破棄" at bounding box center [777, 348] width 34 height 20
